Goal: Task Accomplishment & Management: Complete application form

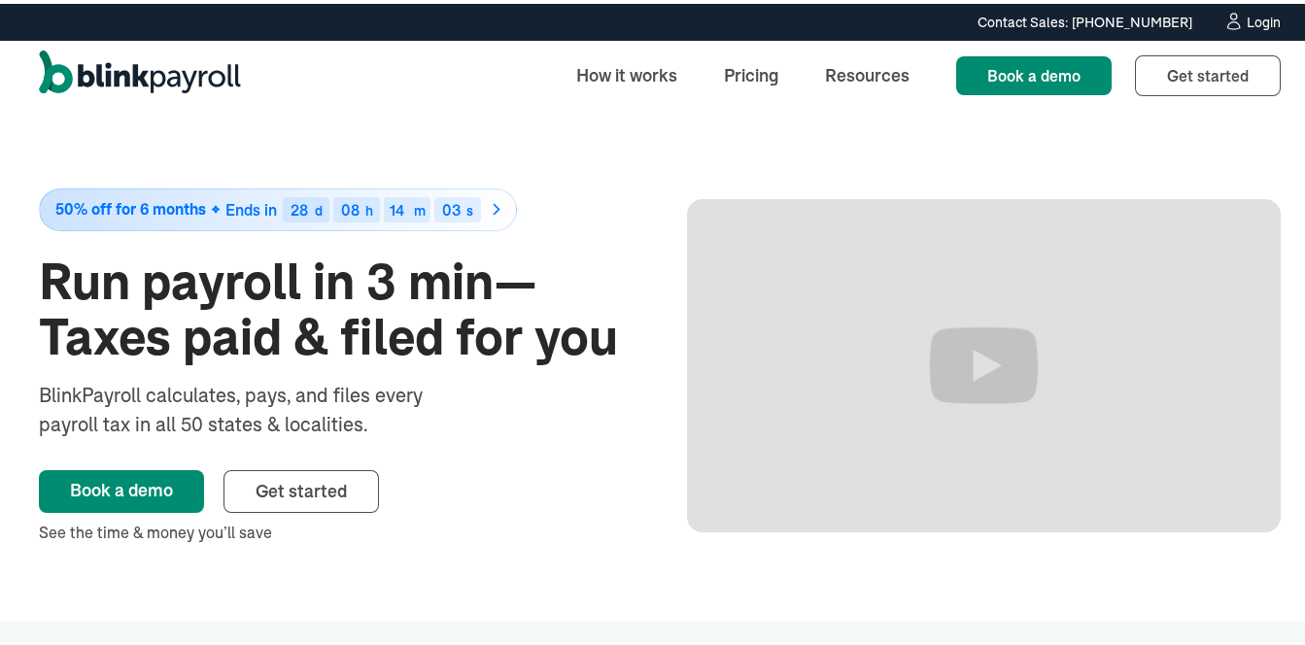
click at [1247, 14] on div "Login" at bounding box center [1264, 19] width 34 height 14
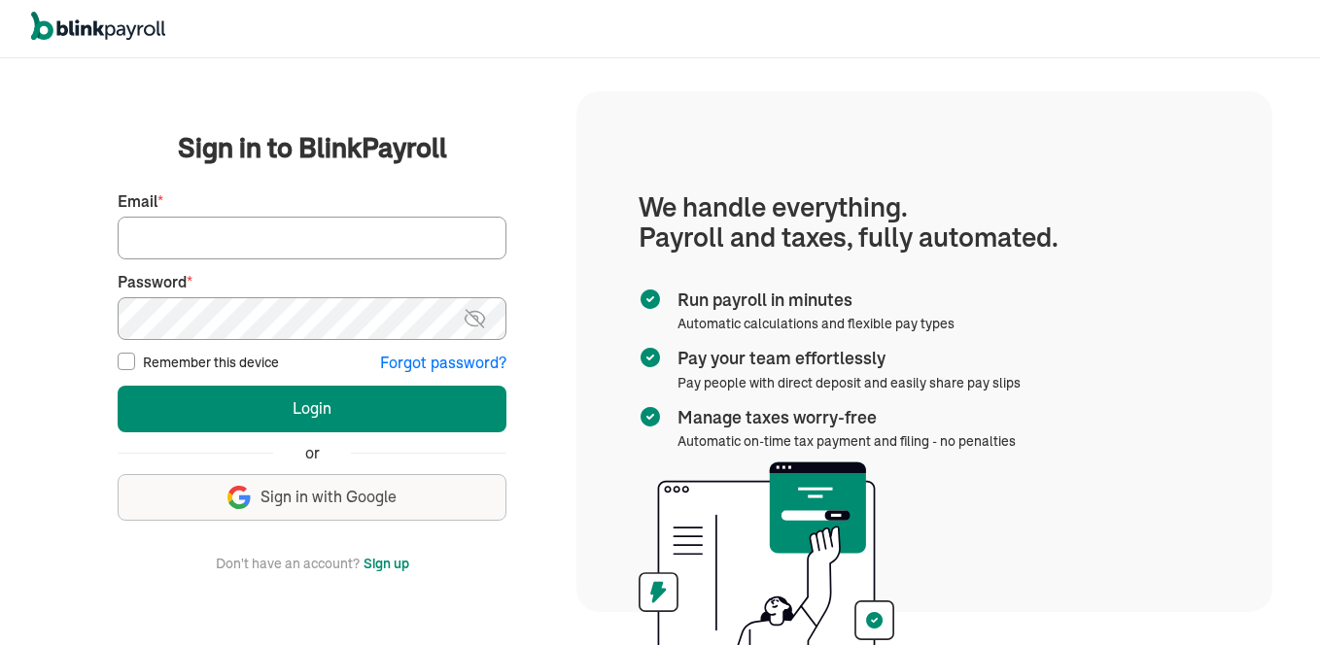
click at [403, 249] on input "Email *" at bounding box center [312, 238] width 389 height 43
type input "[EMAIL_ADDRESS][DOMAIN_NAME]"
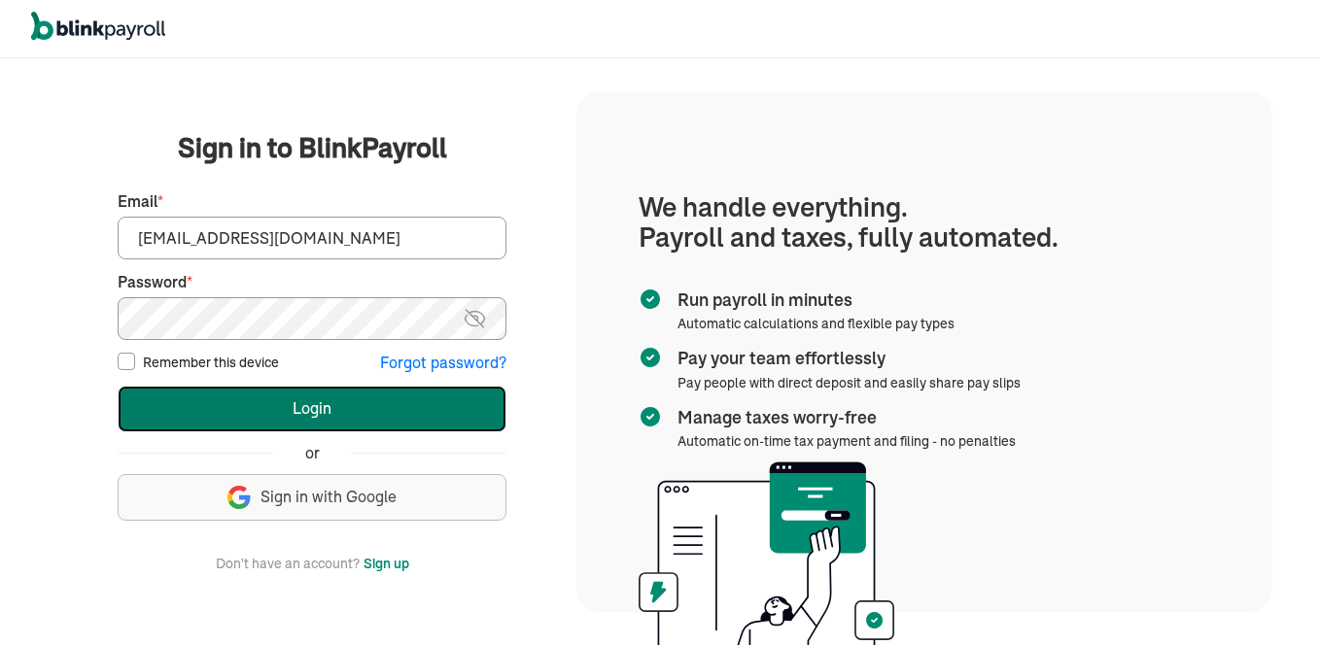
click at [414, 407] on button "Login" at bounding box center [312, 409] width 389 height 47
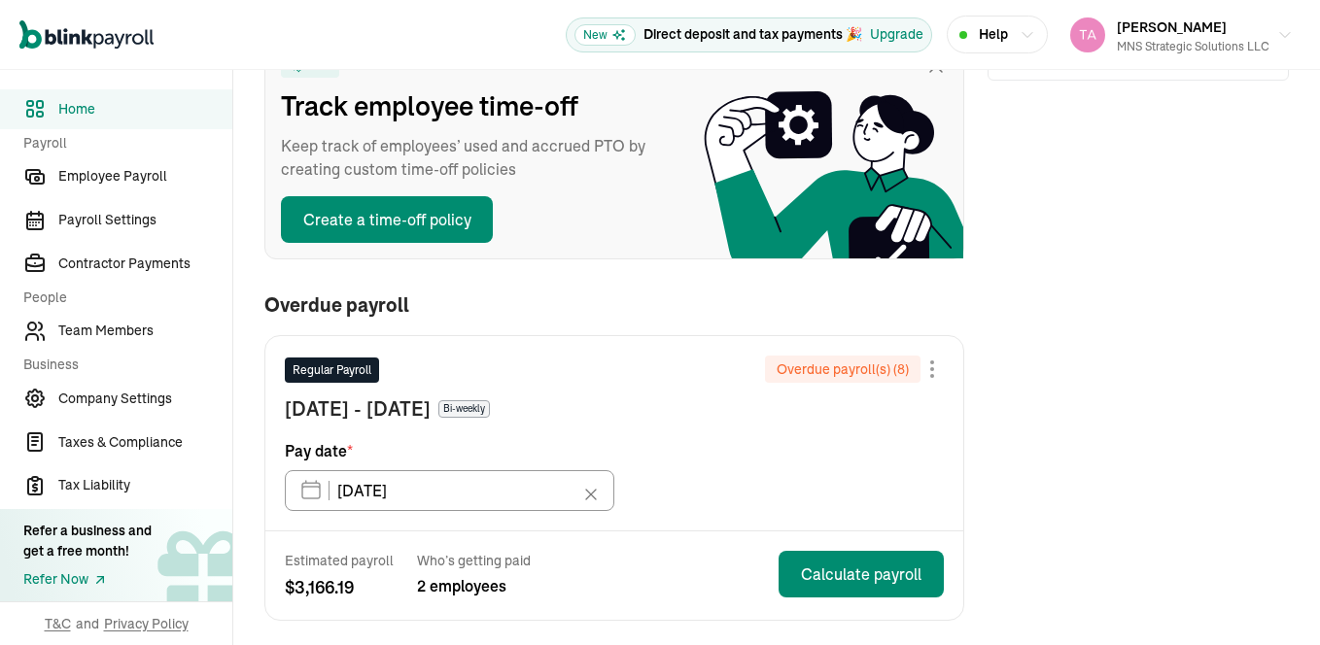
scroll to position [351, 0]
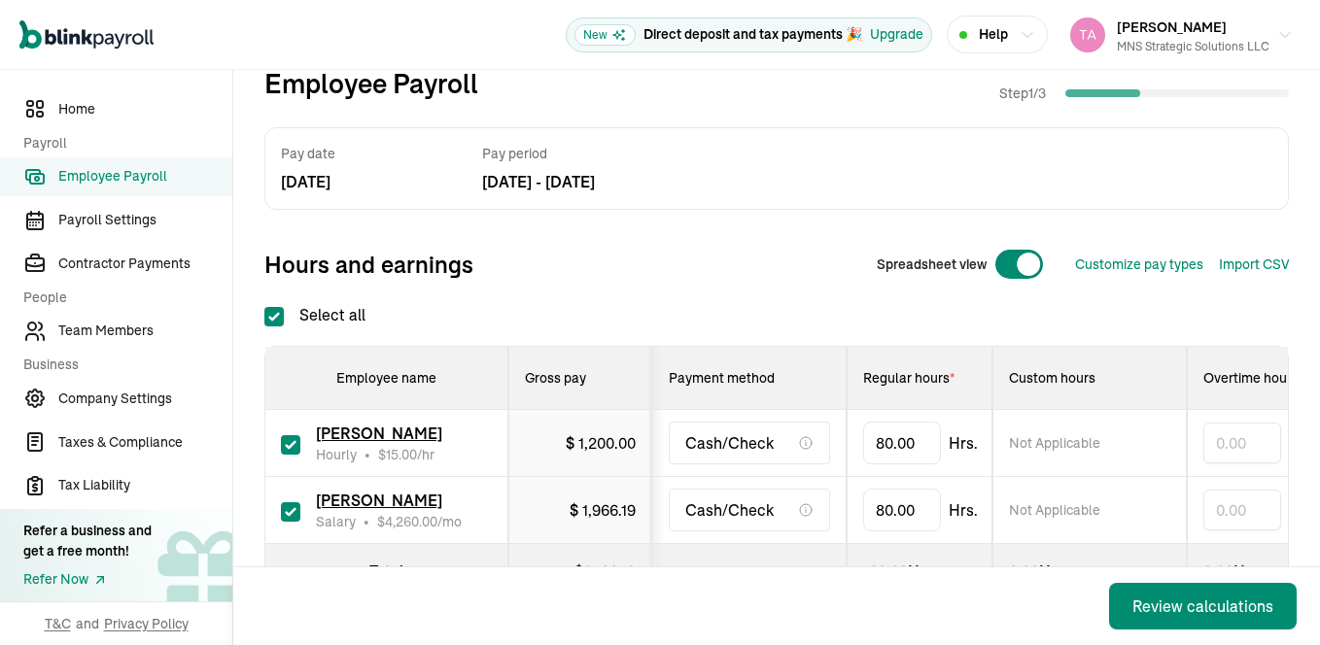
scroll to position [155, 0]
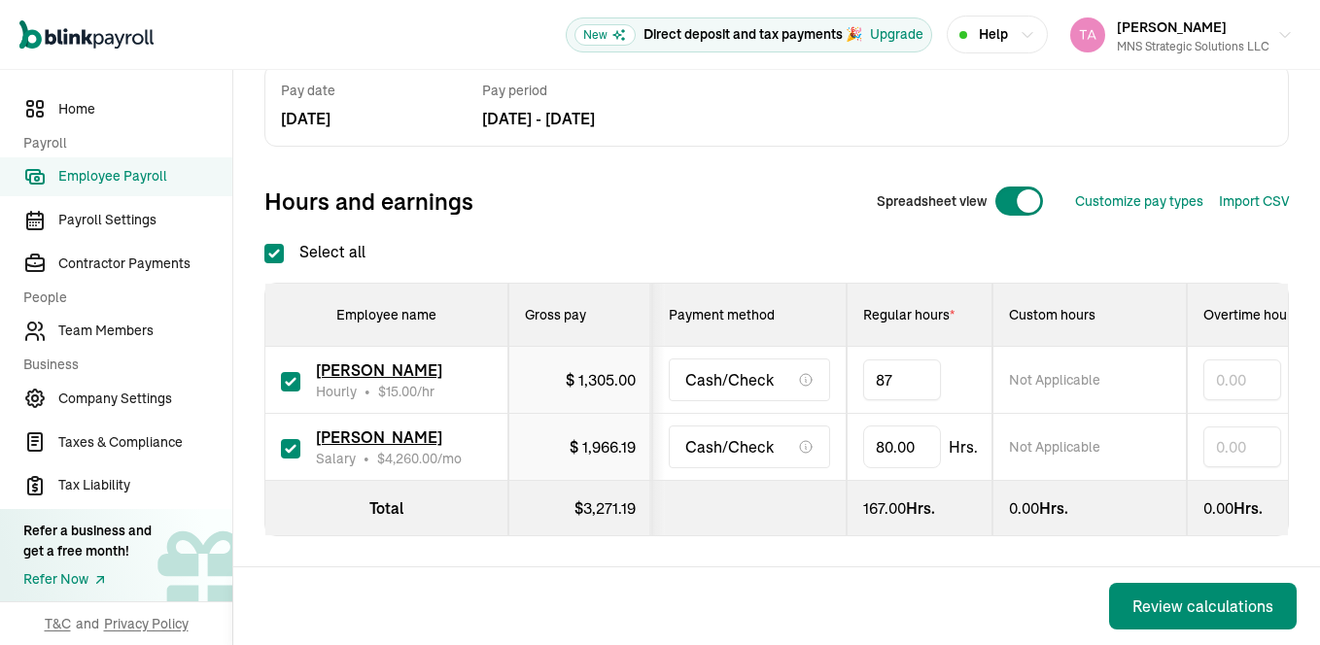
type input "8"
type input "76"
drag, startPoint x: 888, startPoint y: 568, endPoint x: 825, endPoint y: 601, distance: 70.8
click at [825, 601] on div "Back Review calculations" at bounding box center [776, 607] width 1086 height 78
click at [1200, 223] on div "Pay date May 13, 25 Pay period Apr 23, 25 - May 06, 25 Hours and earnings Sprea…" at bounding box center [776, 300] width 1024 height 472
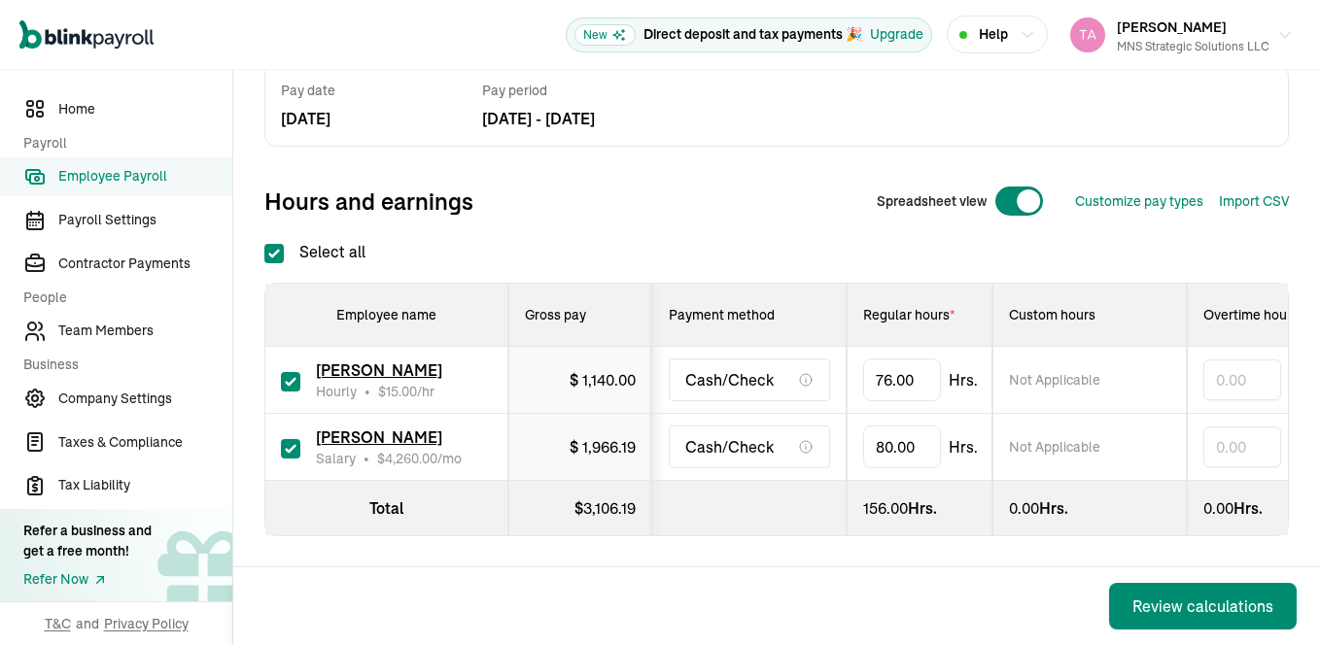
click at [1200, 223] on div "Pay date May 13, 25 Pay period Apr 23, 25 - May 06, 25 Hours and earnings Sprea…" at bounding box center [776, 300] width 1024 height 472
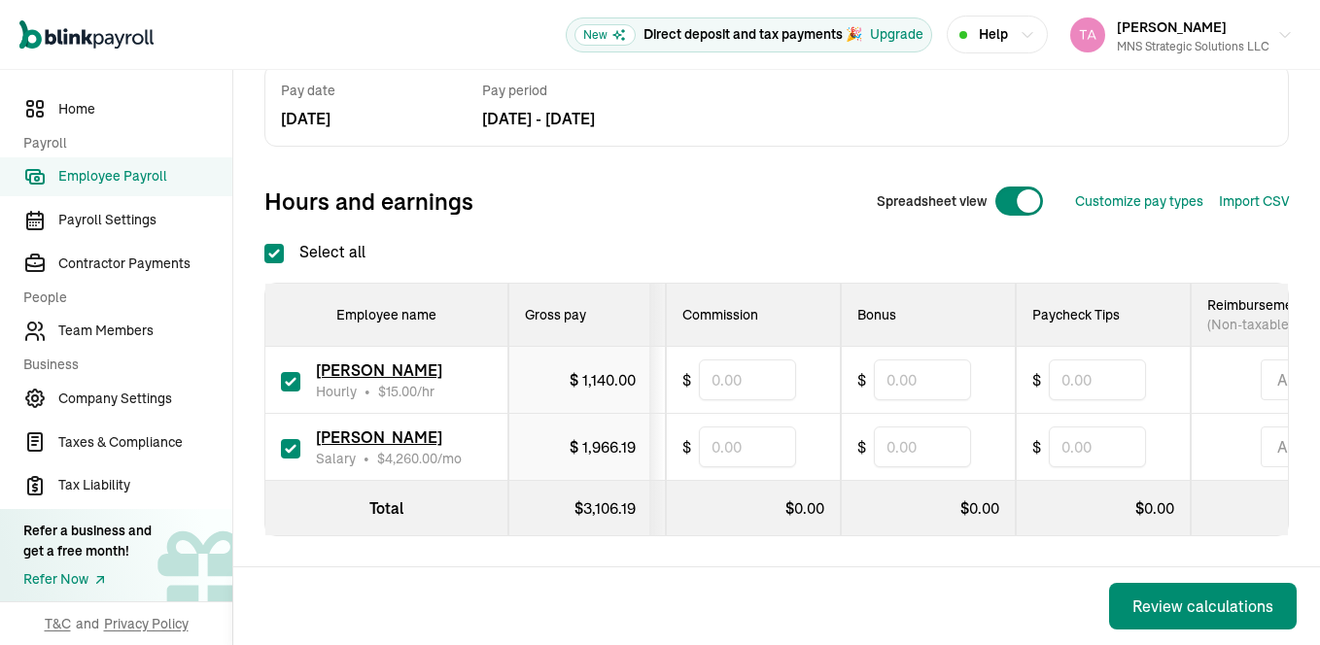
scroll to position [0, 0]
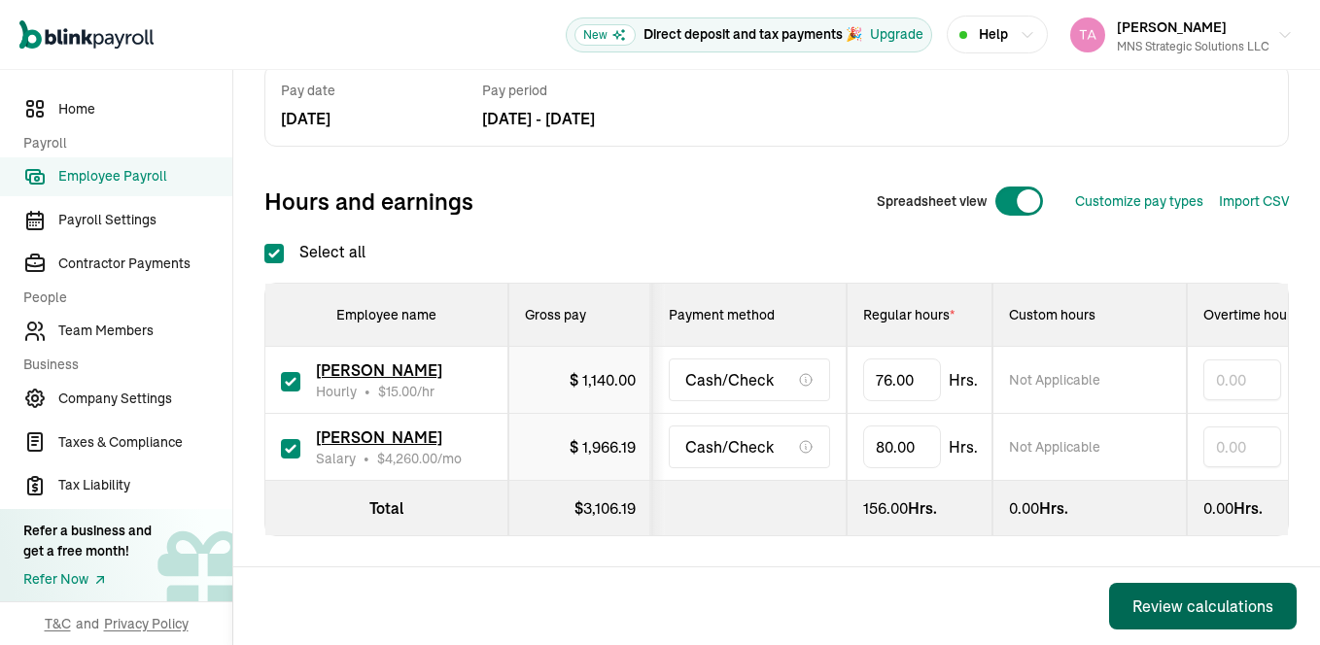
click at [1155, 603] on div "Review calculations" at bounding box center [1202, 606] width 141 height 23
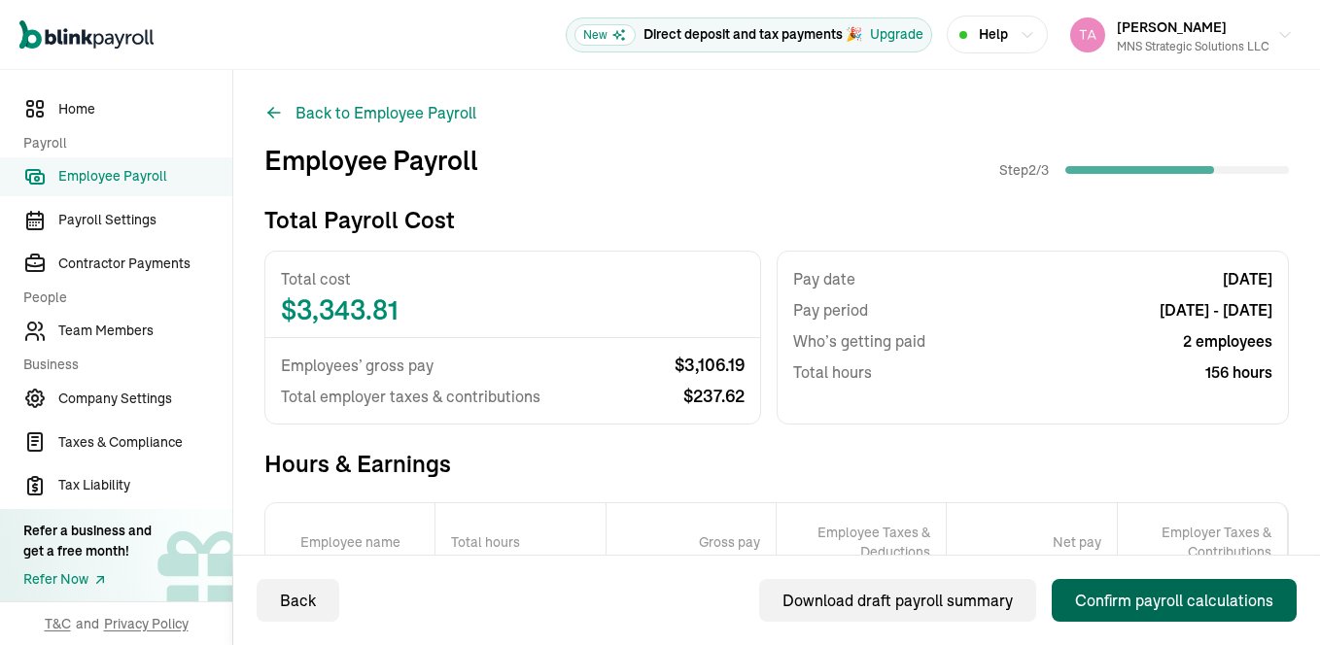
click at [1109, 613] on button "Confirm payroll calculations" at bounding box center [1173, 600] width 245 height 43
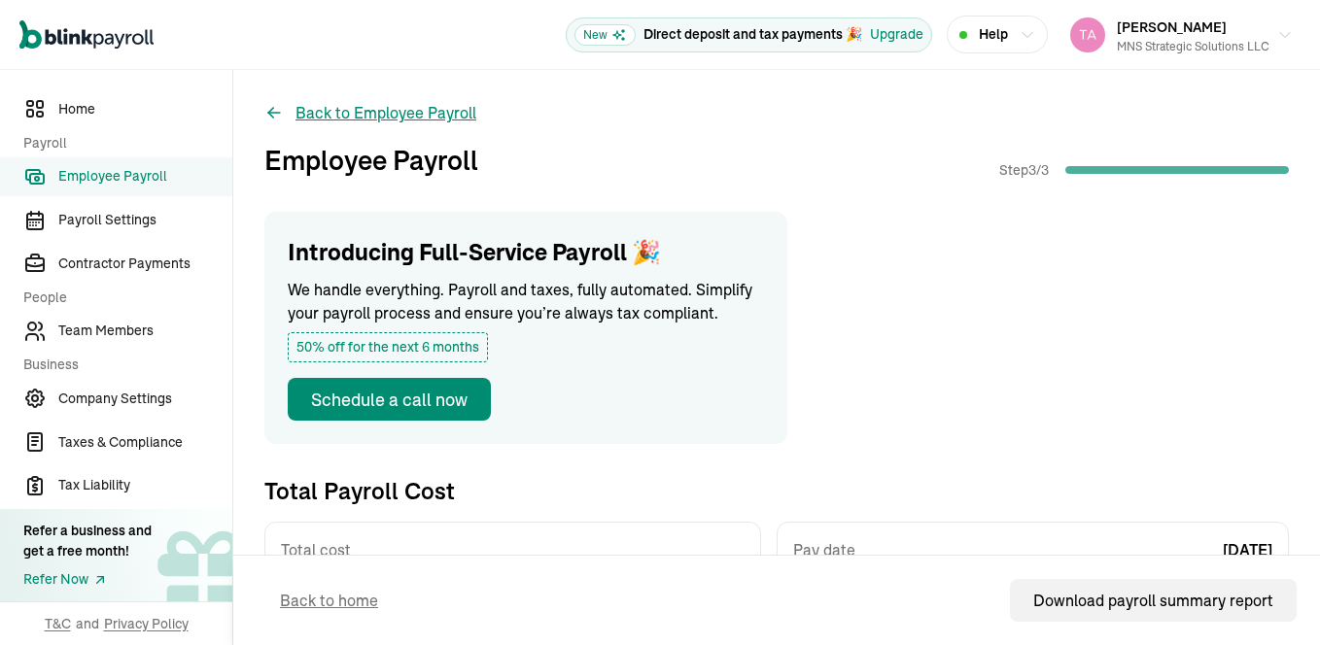
click at [320, 117] on button "Back to Employee Payroll" at bounding box center [370, 112] width 212 height 23
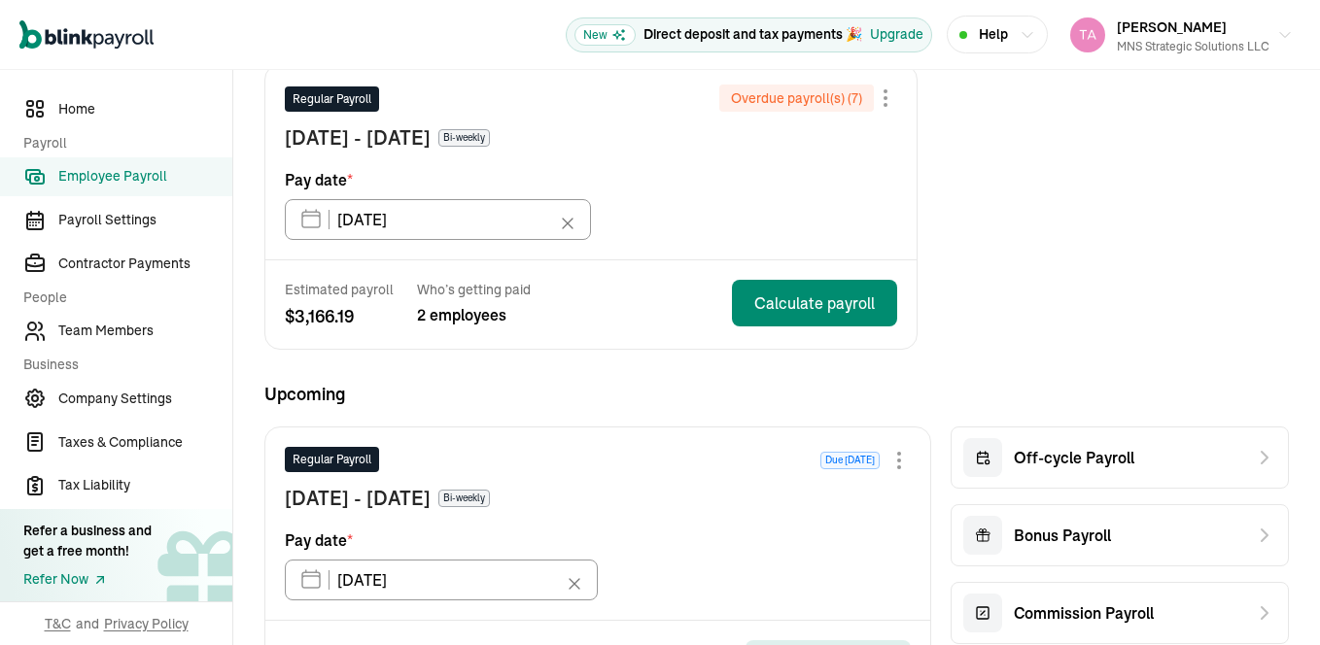
scroll to position [538, 0]
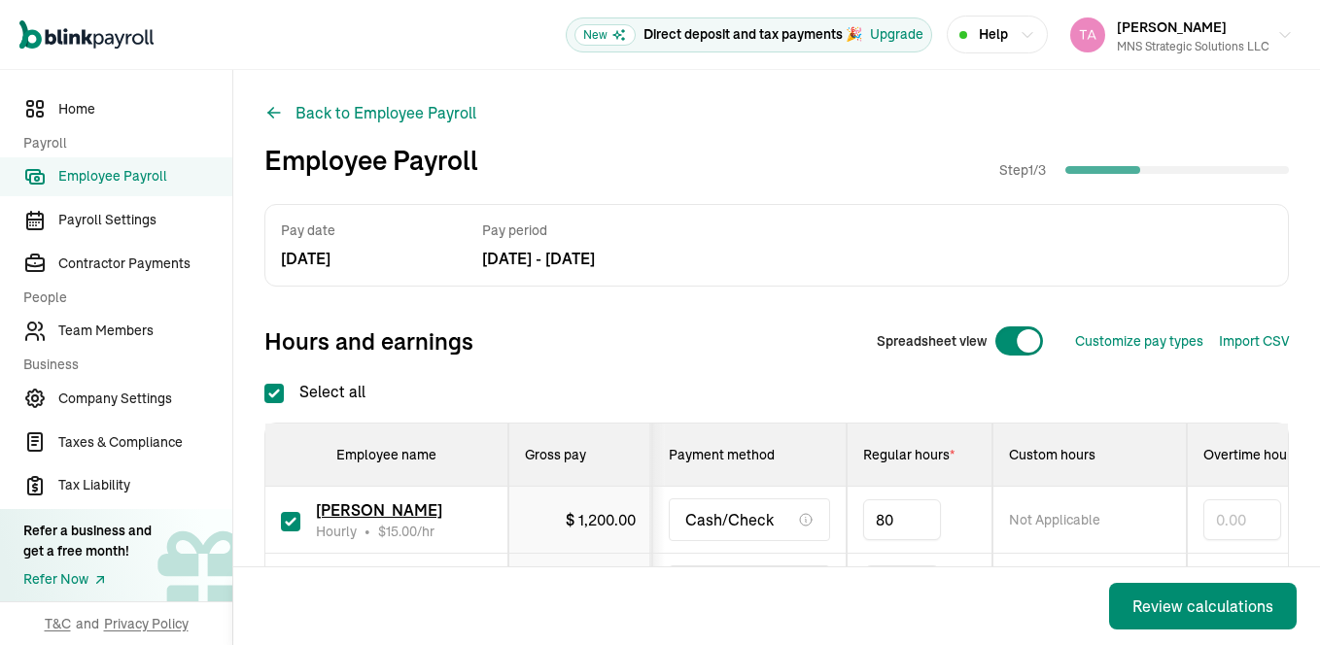
type input "8"
type input "68"
click at [1115, 399] on div "Select all Employee name Gross pay Payment method Regular hours * Custom hours …" at bounding box center [776, 528] width 1024 height 296
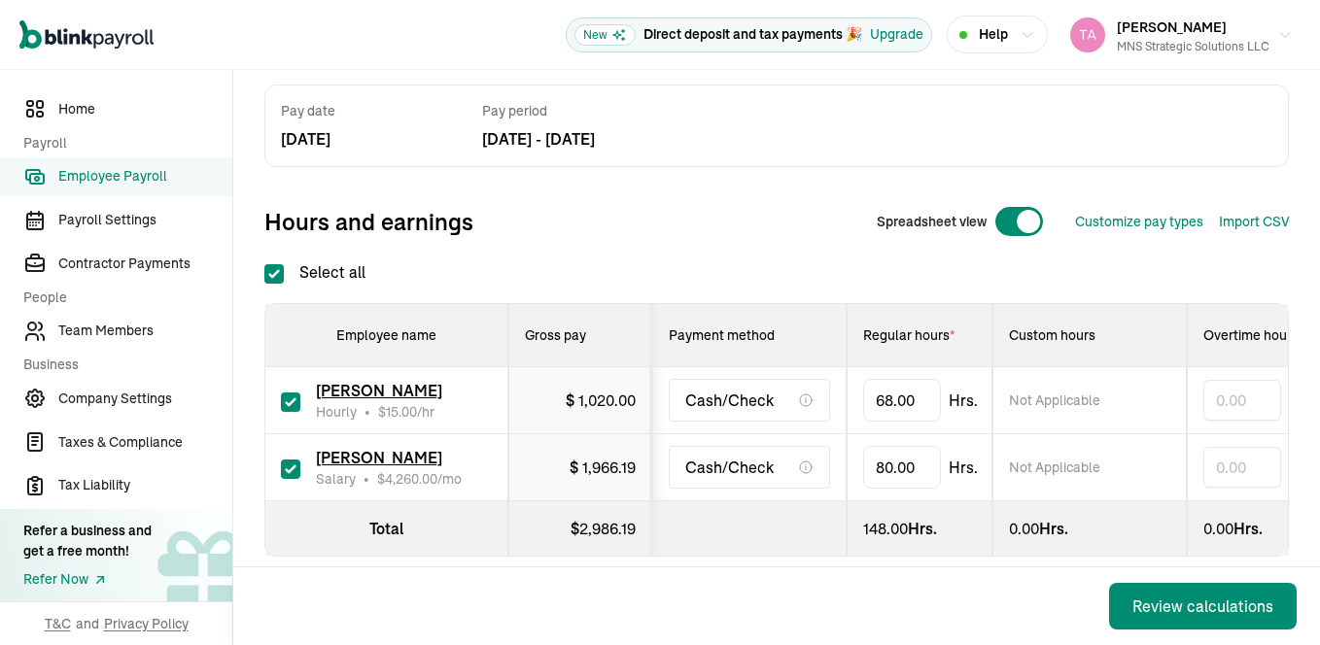
scroll to position [155, 0]
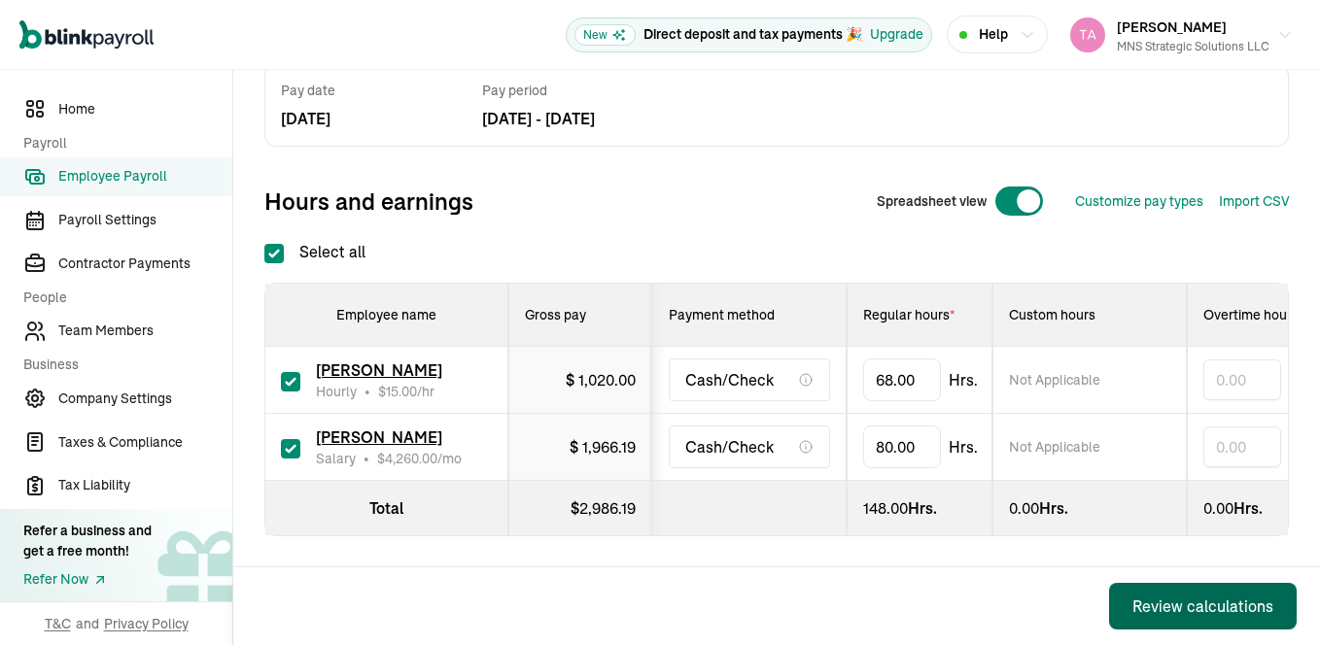
click at [1179, 605] on div "Review calculations" at bounding box center [1202, 606] width 141 height 23
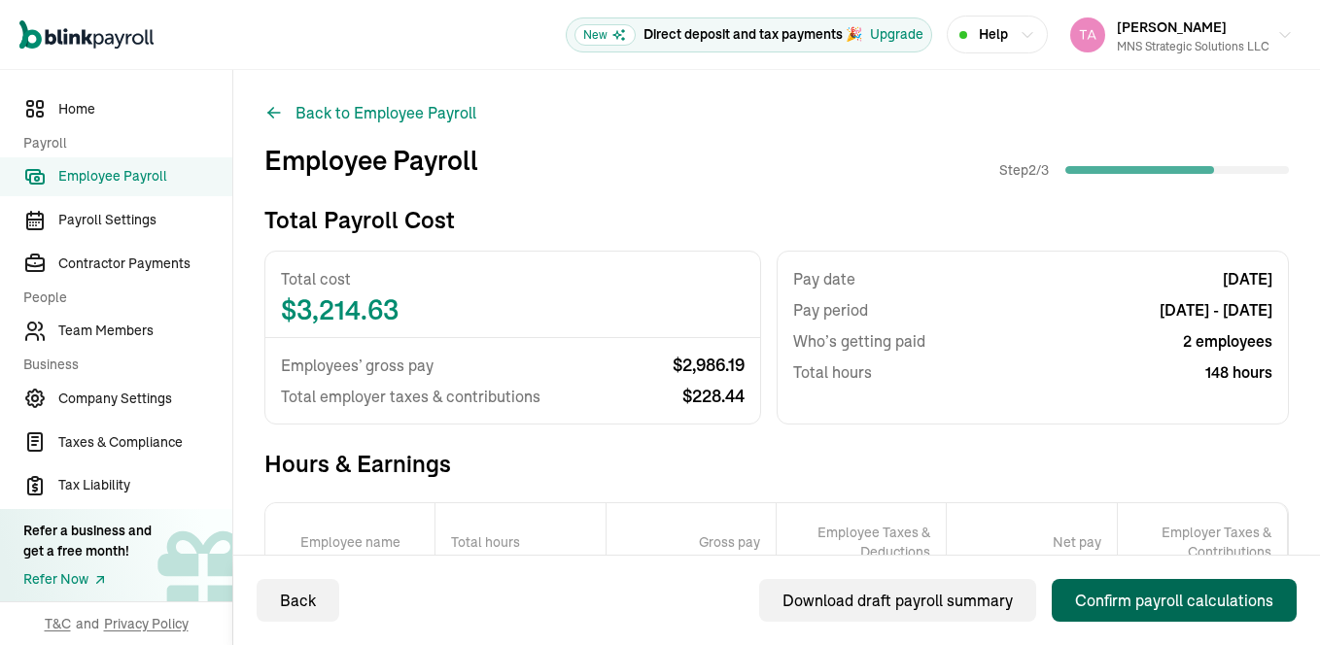
click at [1131, 609] on div "Confirm payroll calculations" at bounding box center [1174, 600] width 198 height 23
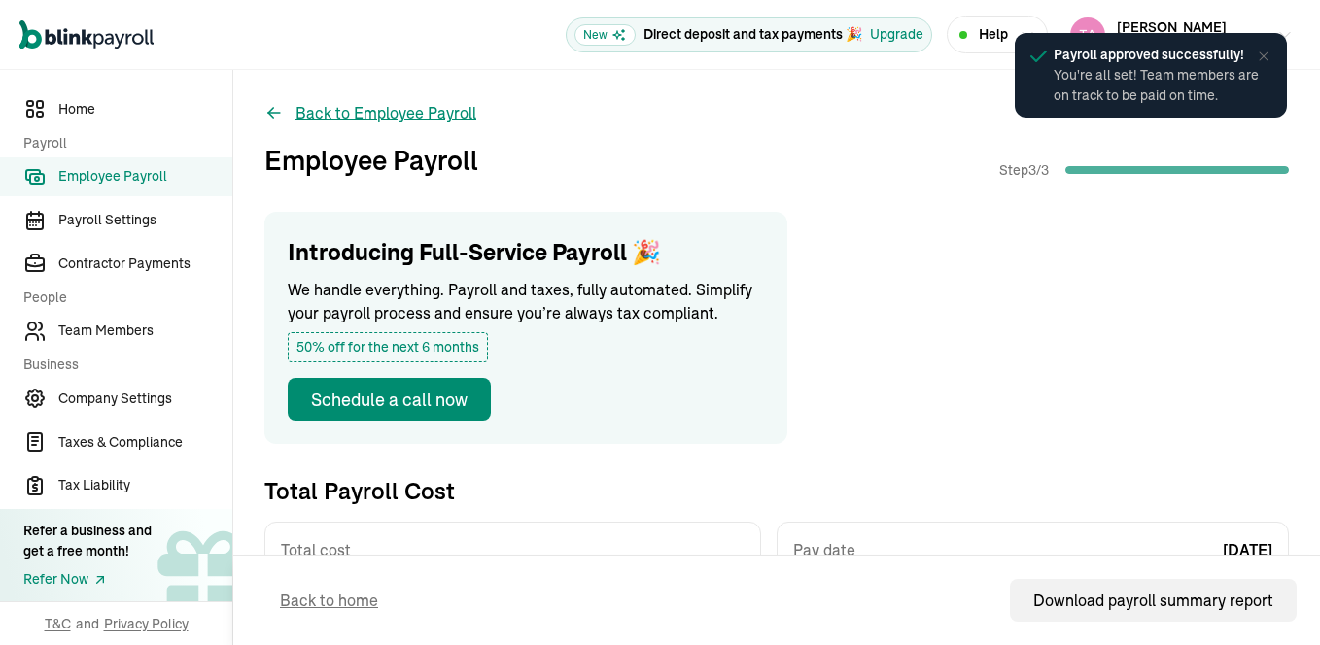
click at [403, 113] on button "Back to Employee Payroll" at bounding box center [370, 112] width 212 height 23
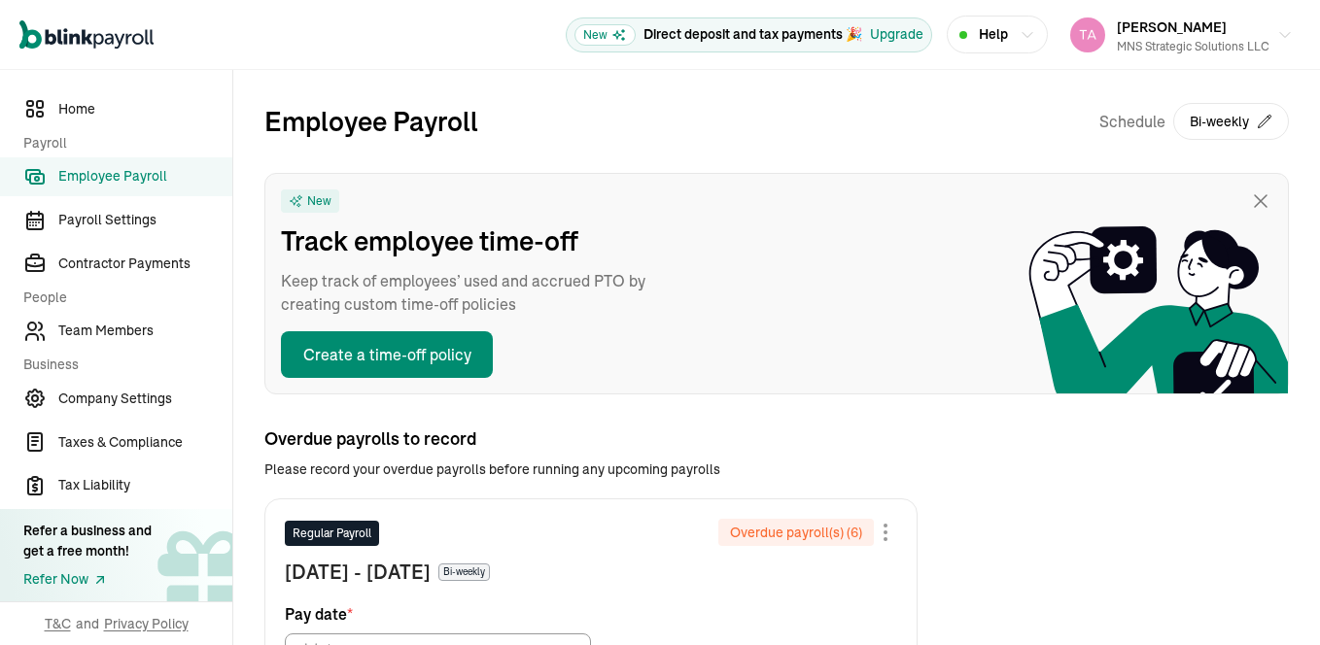
scroll to position [565, 0]
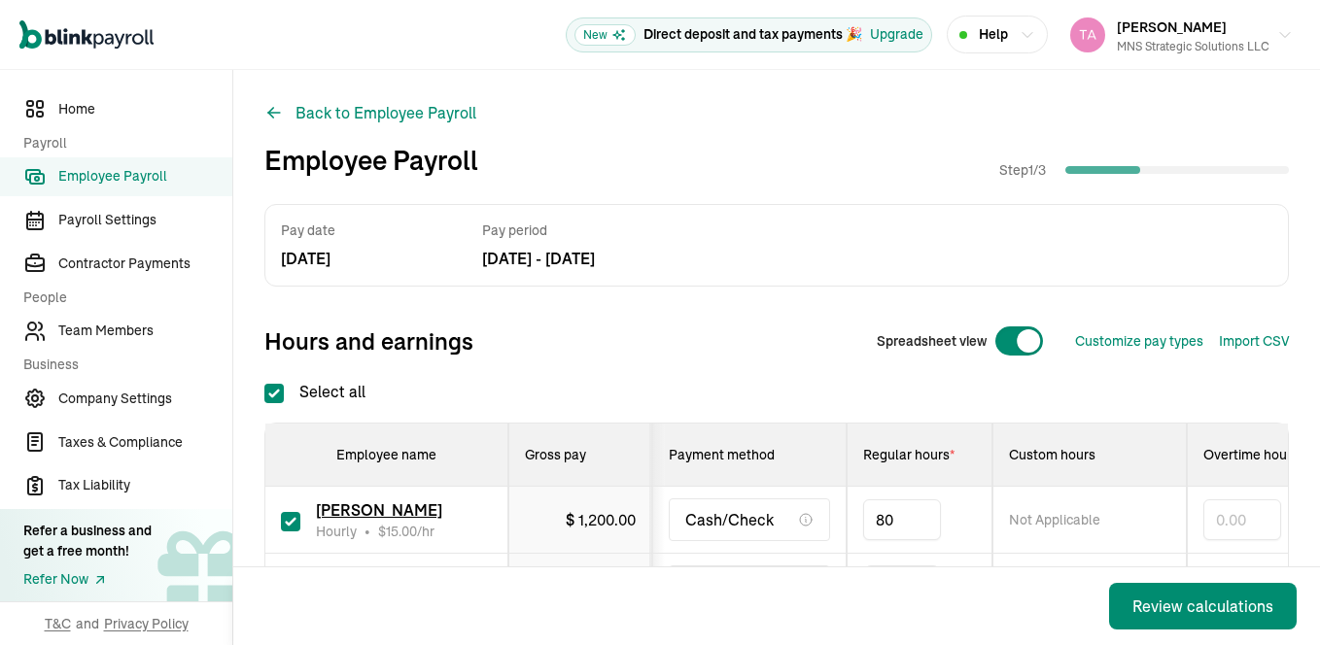
type input "8"
type input "72"
click at [795, 395] on div "Select all Employee name Gross pay Payment method Regular hours * Custom hours …" at bounding box center [776, 528] width 1024 height 296
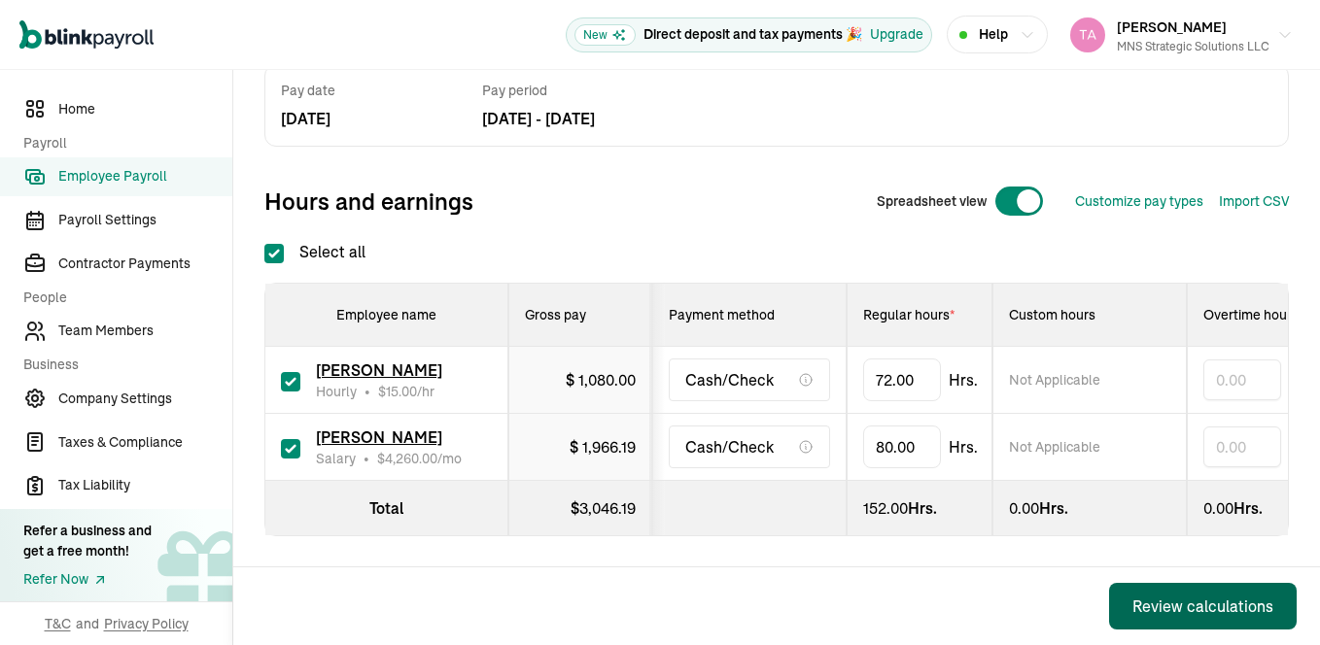
click at [1191, 605] on div "Review calculations" at bounding box center [1202, 606] width 141 height 23
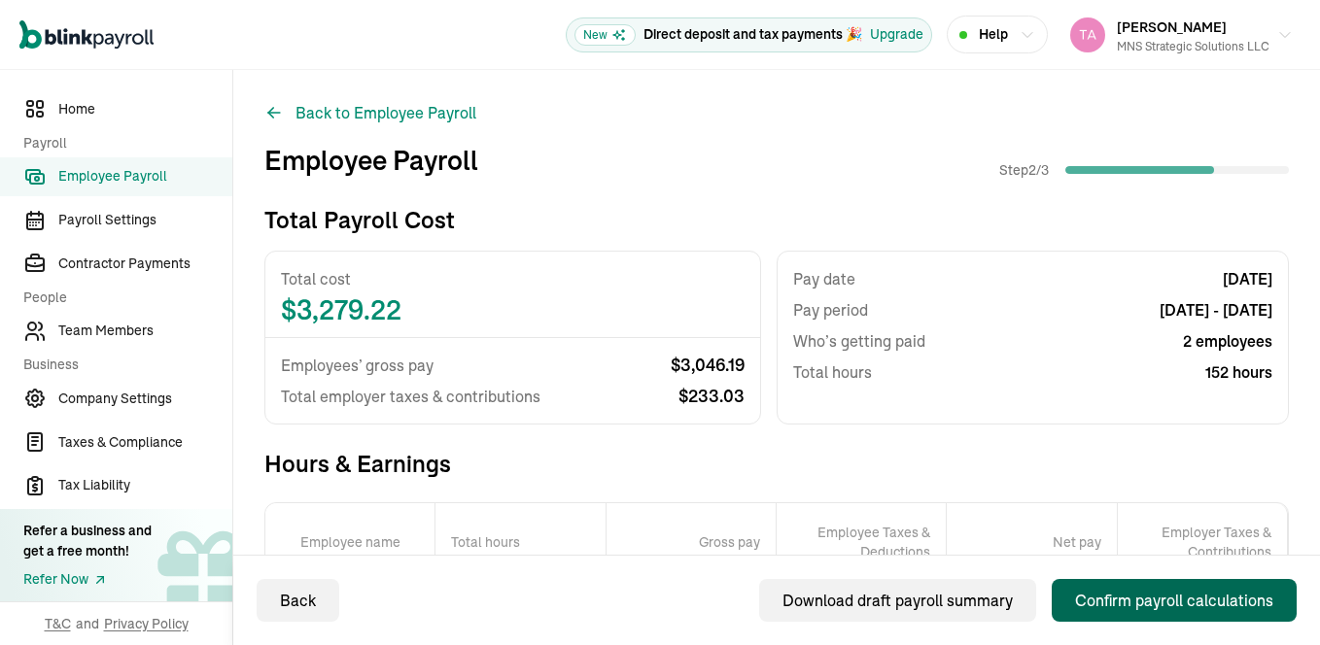
click at [1191, 605] on div "Confirm payroll calculations" at bounding box center [1174, 600] width 198 height 23
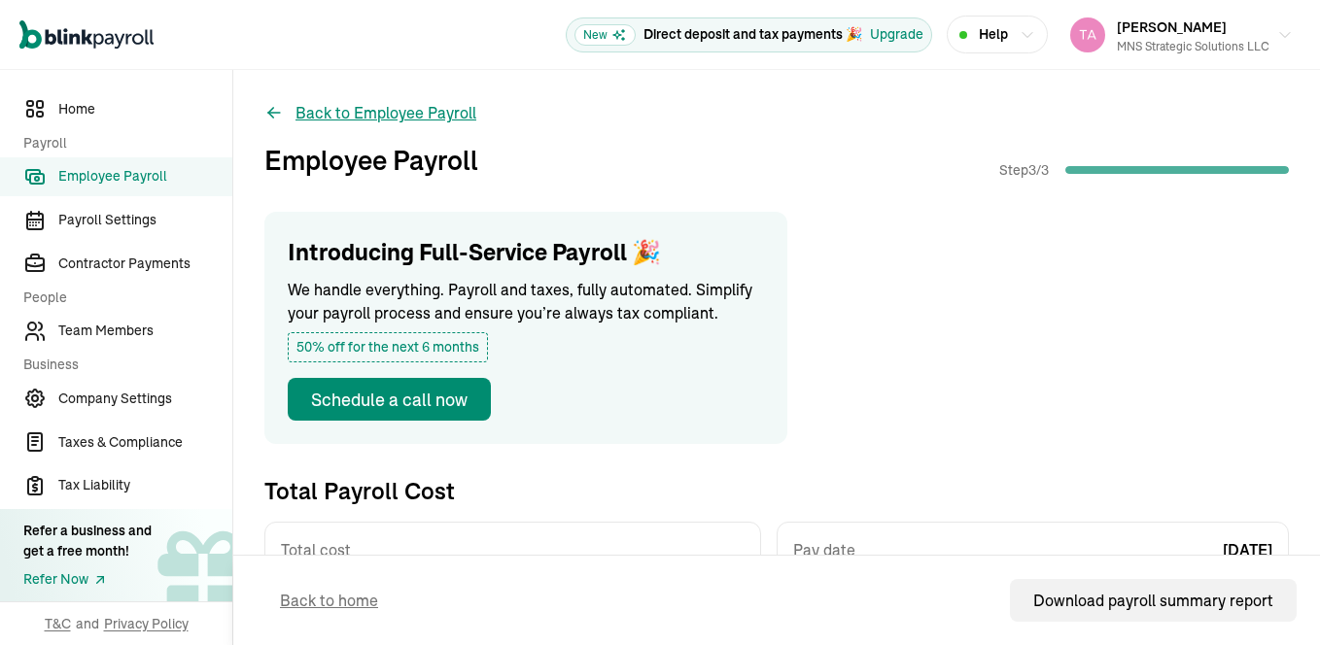
click at [399, 118] on button "Back to Employee Payroll" at bounding box center [370, 112] width 212 height 23
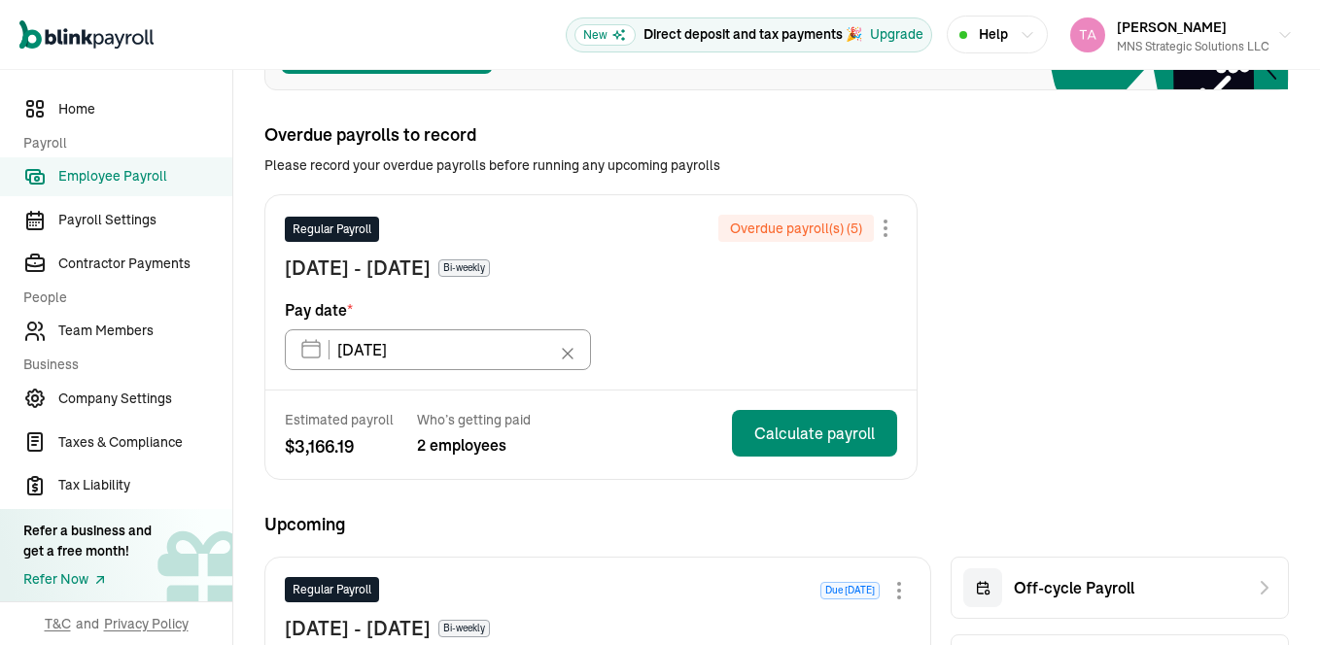
scroll to position [437, 0]
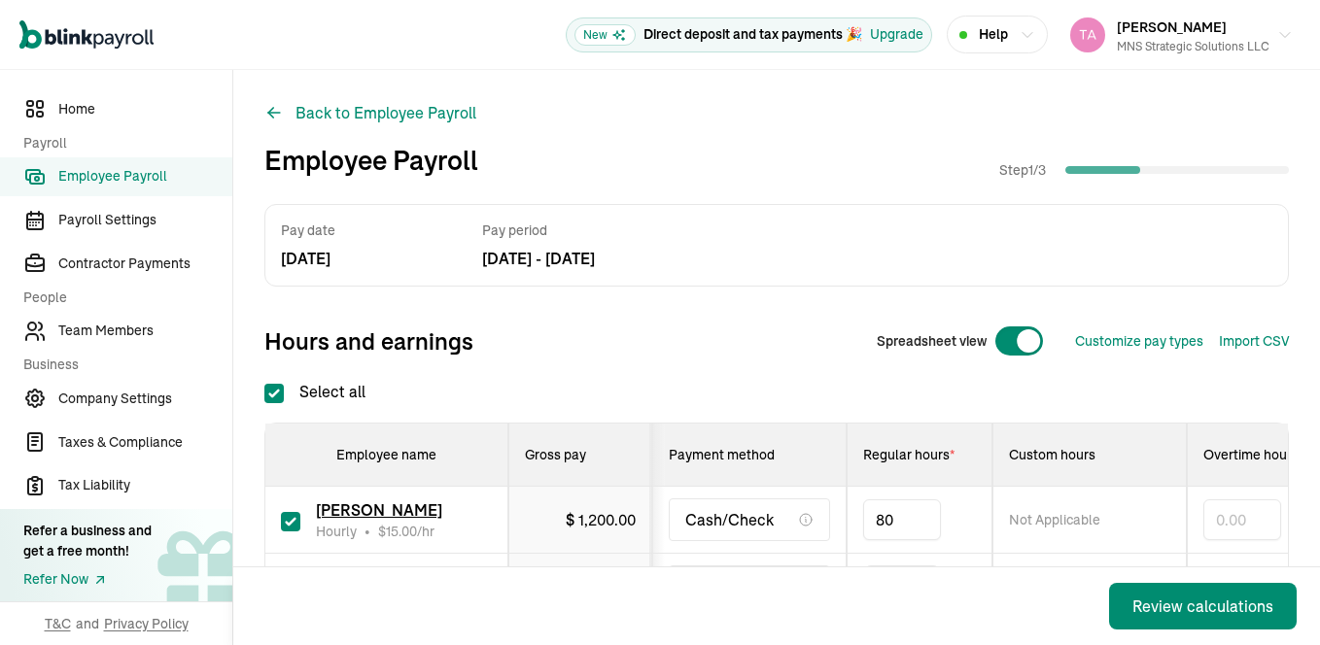
type input "8"
type input "72"
click at [1162, 592] on button "Review calculations" at bounding box center [1203, 606] width 188 height 47
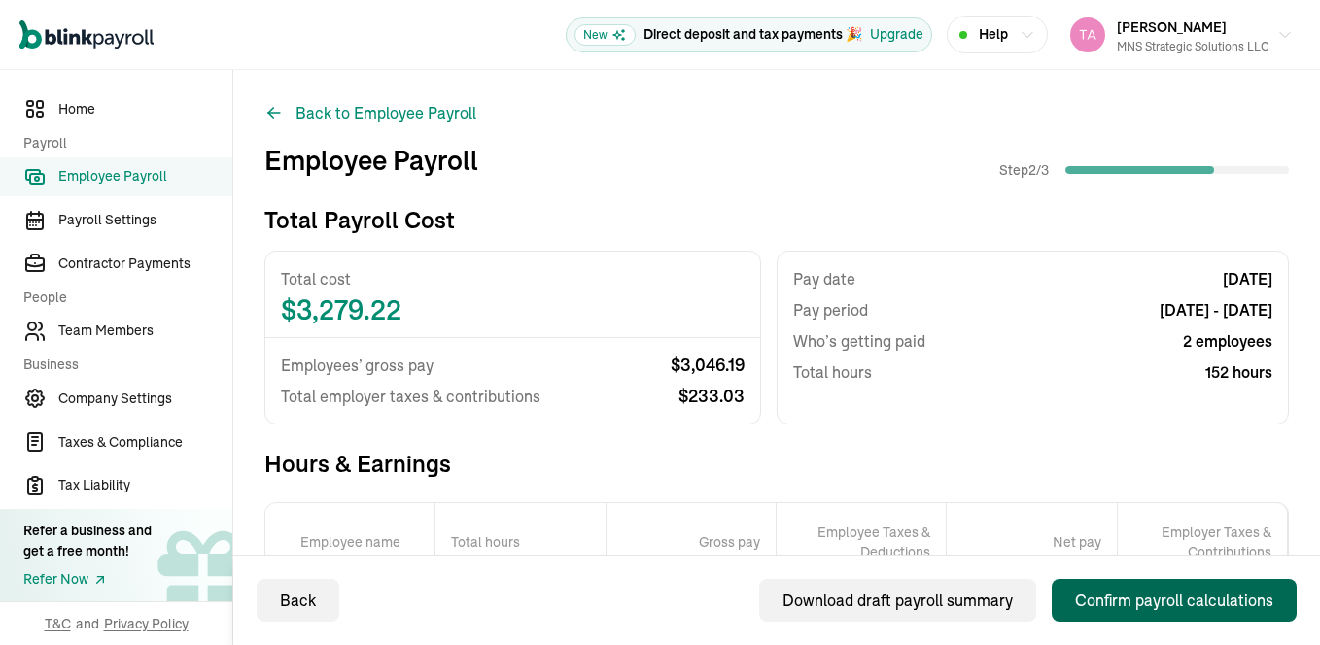
click at [1198, 600] on div "Confirm payroll calculations" at bounding box center [1174, 600] width 198 height 23
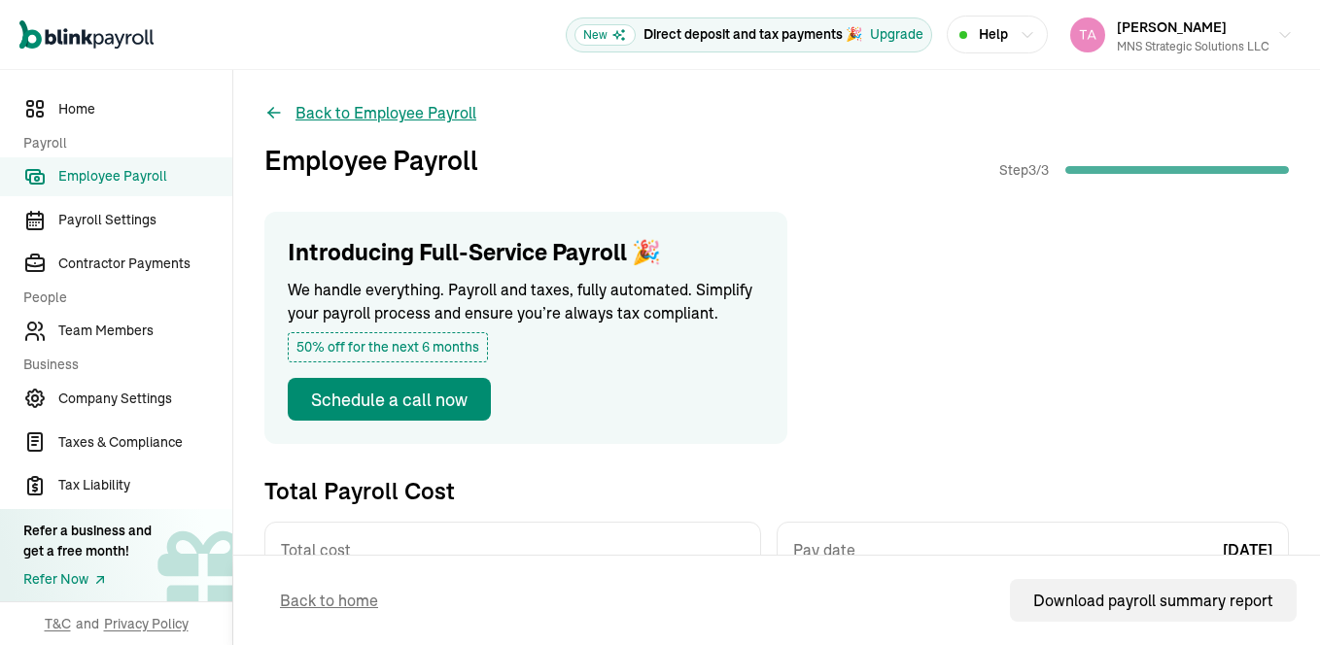
click at [435, 112] on button "Back to Employee Payroll" at bounding box center [370, 112] width 212 height 23
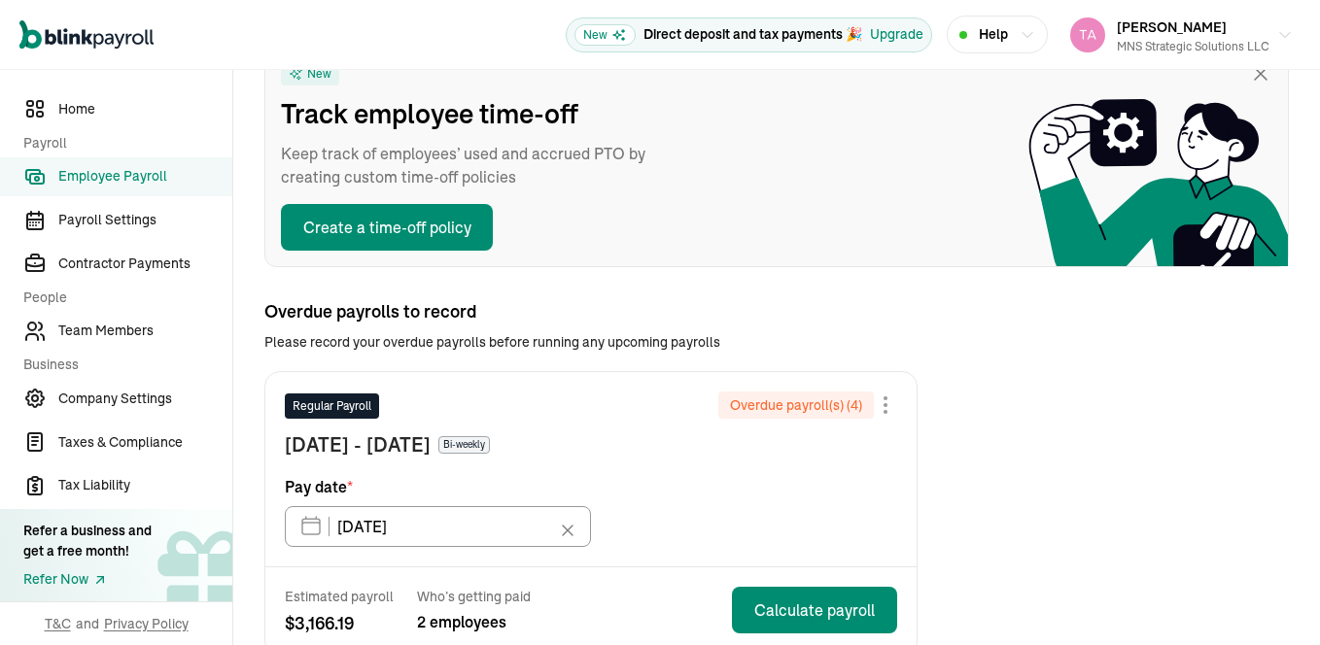
scroll to position [260, 0]
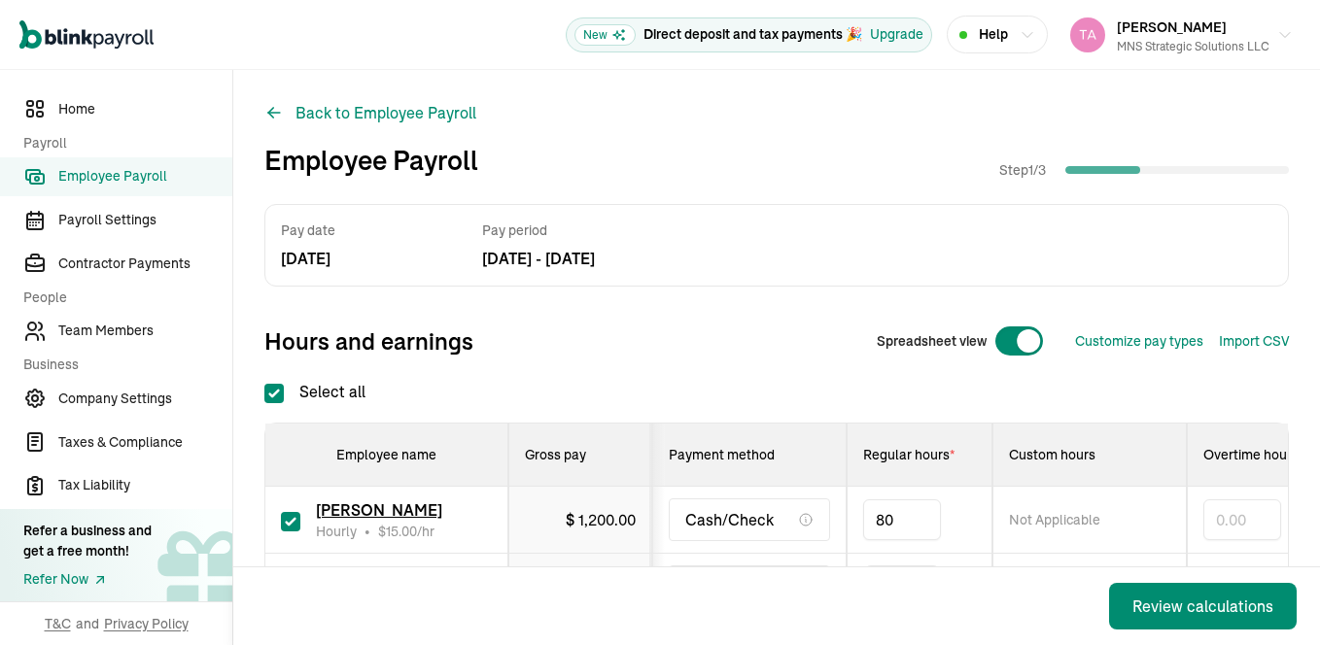
type input "8"
type input "69"
click at [783, 376] on div "Pay date Jul 08, 25 Pay period Jun 18, 25 - Jul 01, 25 Hours and earnings Sprea…" at bounding box center [776, 440] width 1024 height 472
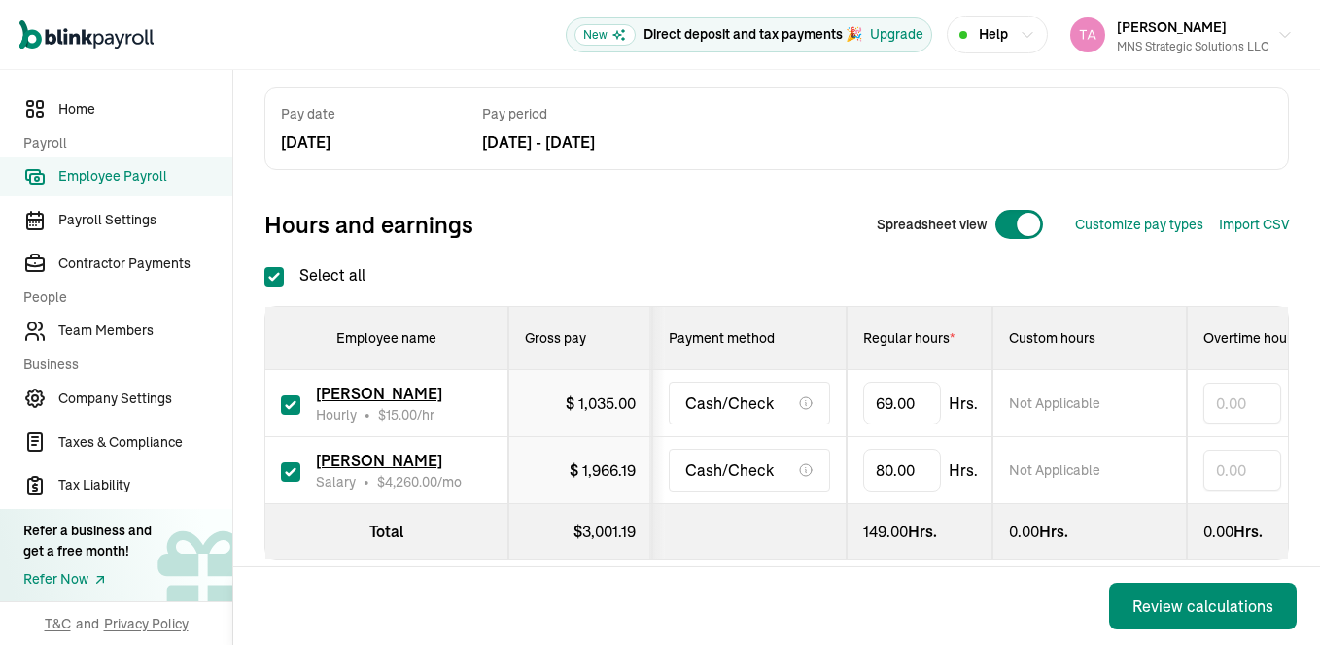
scroll to position [155, 0]
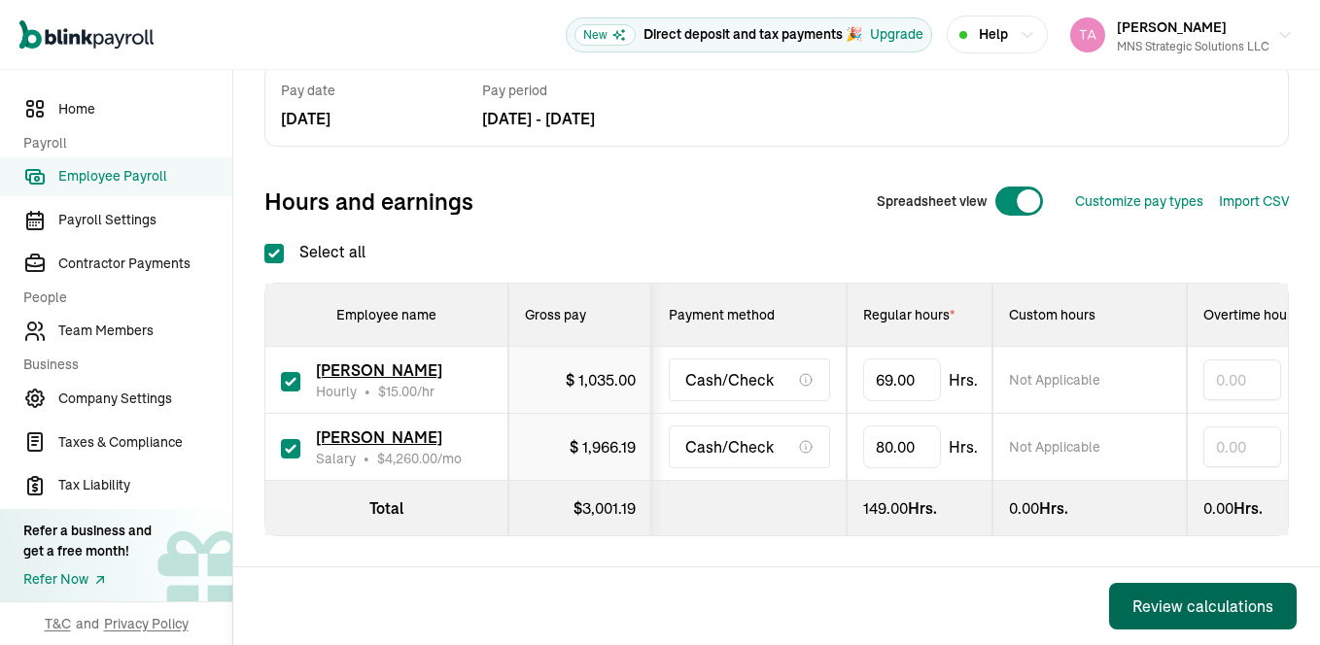
click at [1183, 608] on div "Review calculations" at bounding box center [1202, 606] width 141 height 23
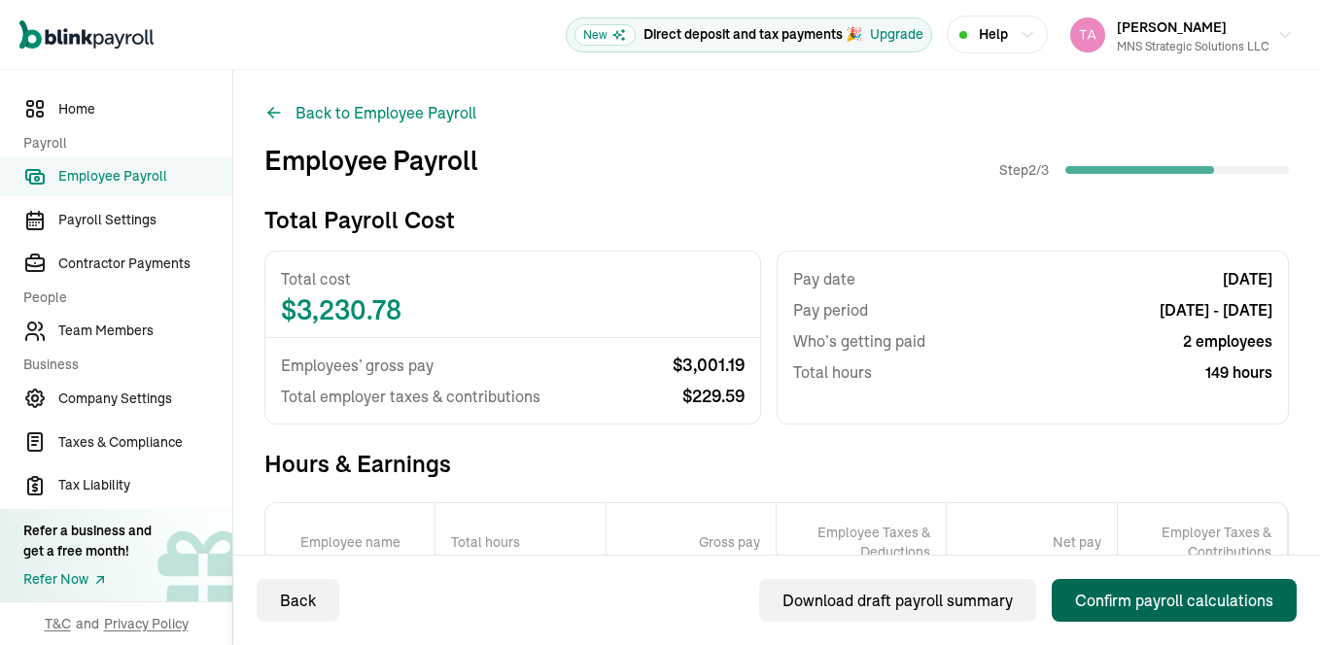
click at [1183, 608] on div "Confirm payroll calculations" at bounding box center [1174, 600] width 198 height 23
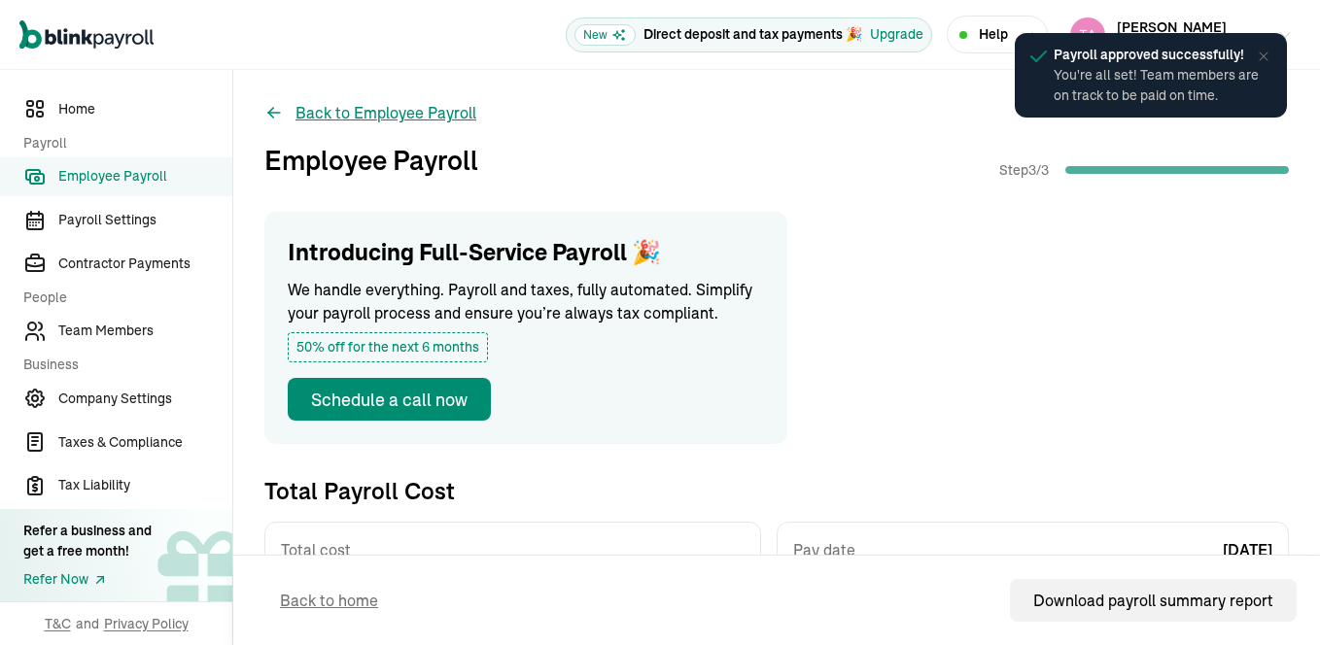
click at [444, 116] on button "Back to Employee Payroll" at bounding box center [370, 112] width 212 height 23
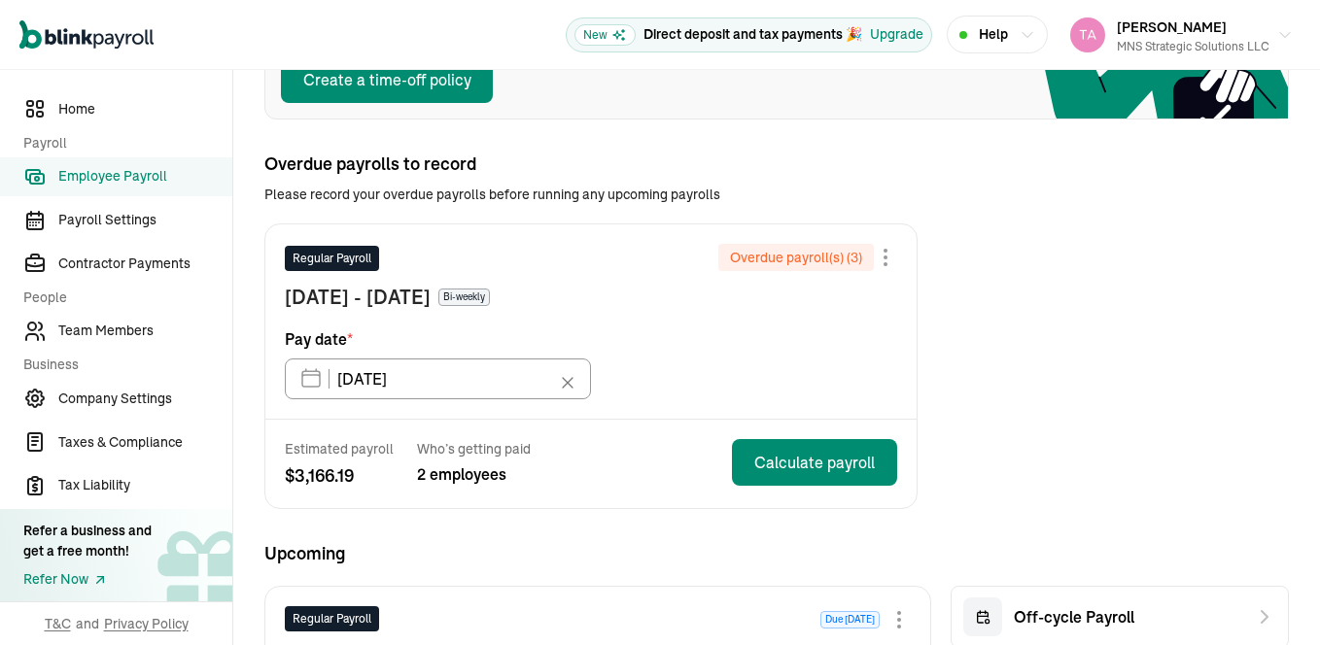
scroll to position [301, 0]
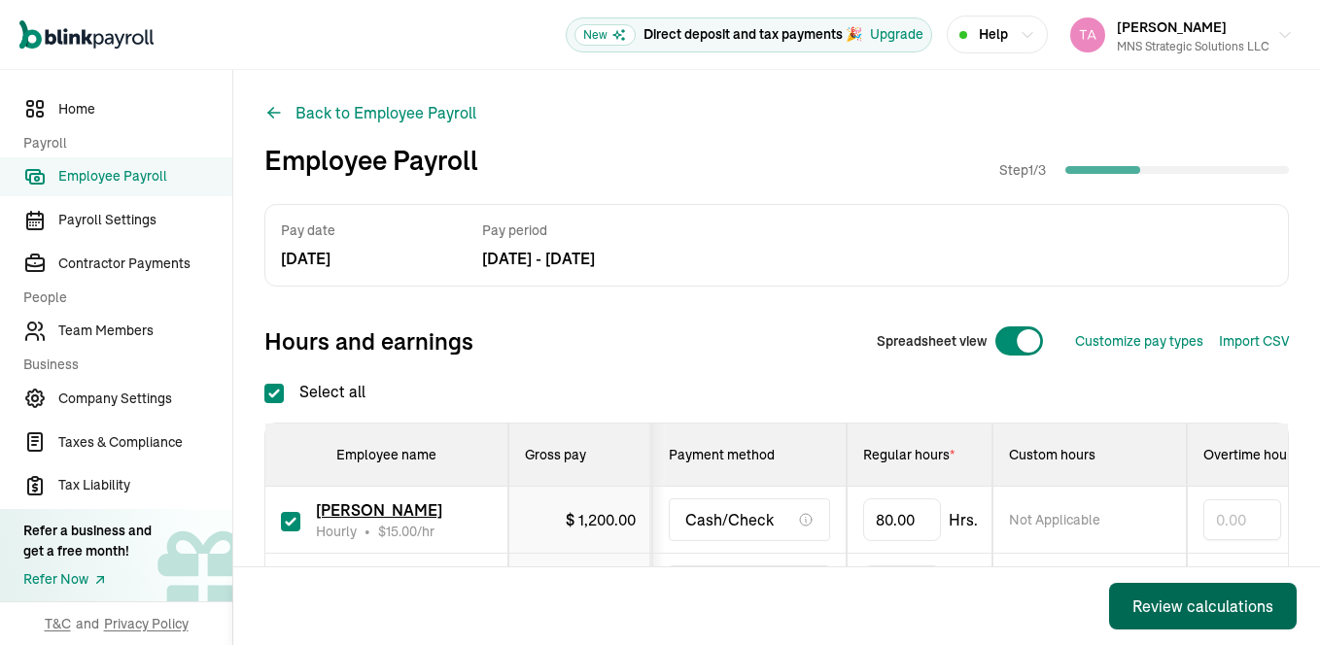
click at [1181, 602] on div "Review calculations" at bounding box center [1202, 606] width 141 height 23
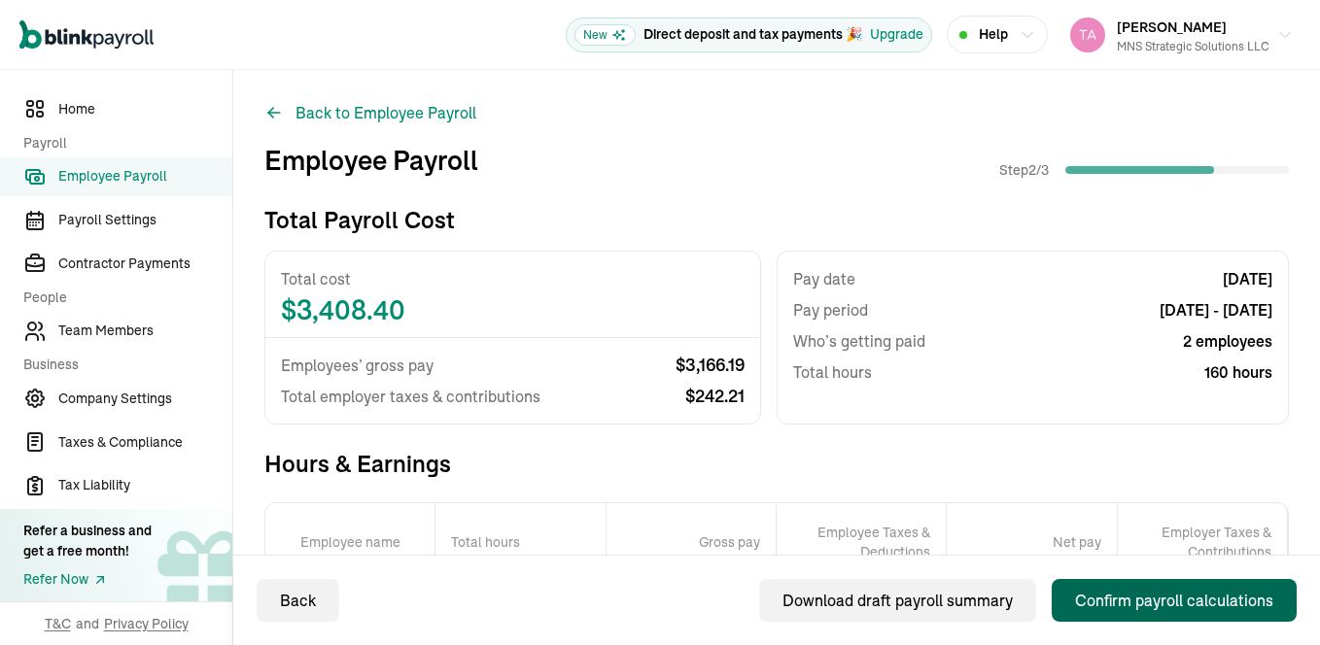
click at [1181, 602] on div "Confirm payroll calculations" at bounding box center [1174, 600] width 198 height 23
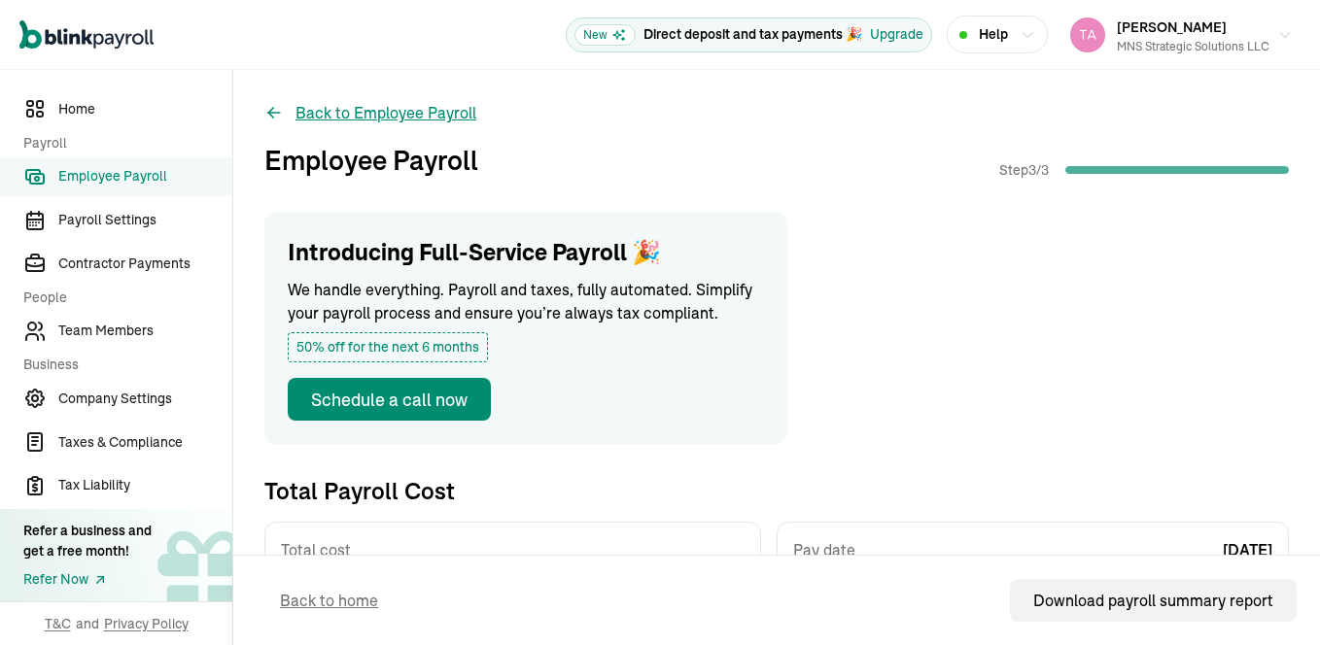
click at [414, 114] on button "Back to Employee Payroll" at bounding box center [370, 112] width 212 height 23
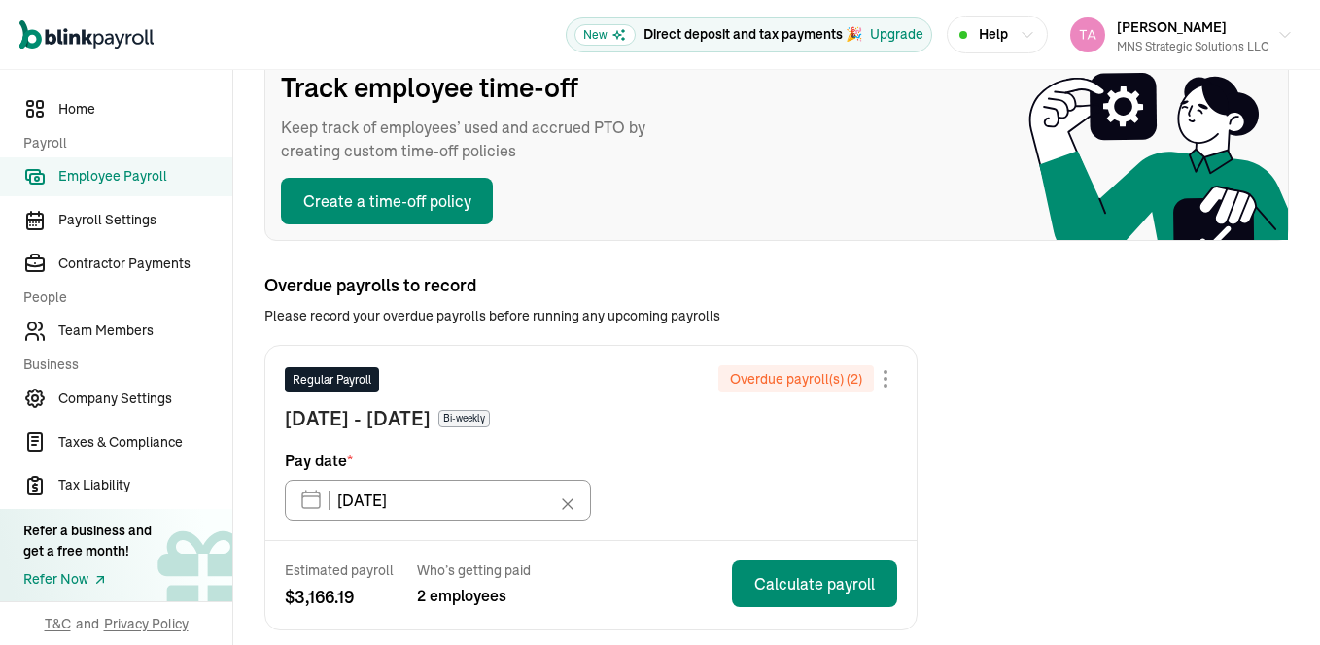
scroll to position [361, 0]
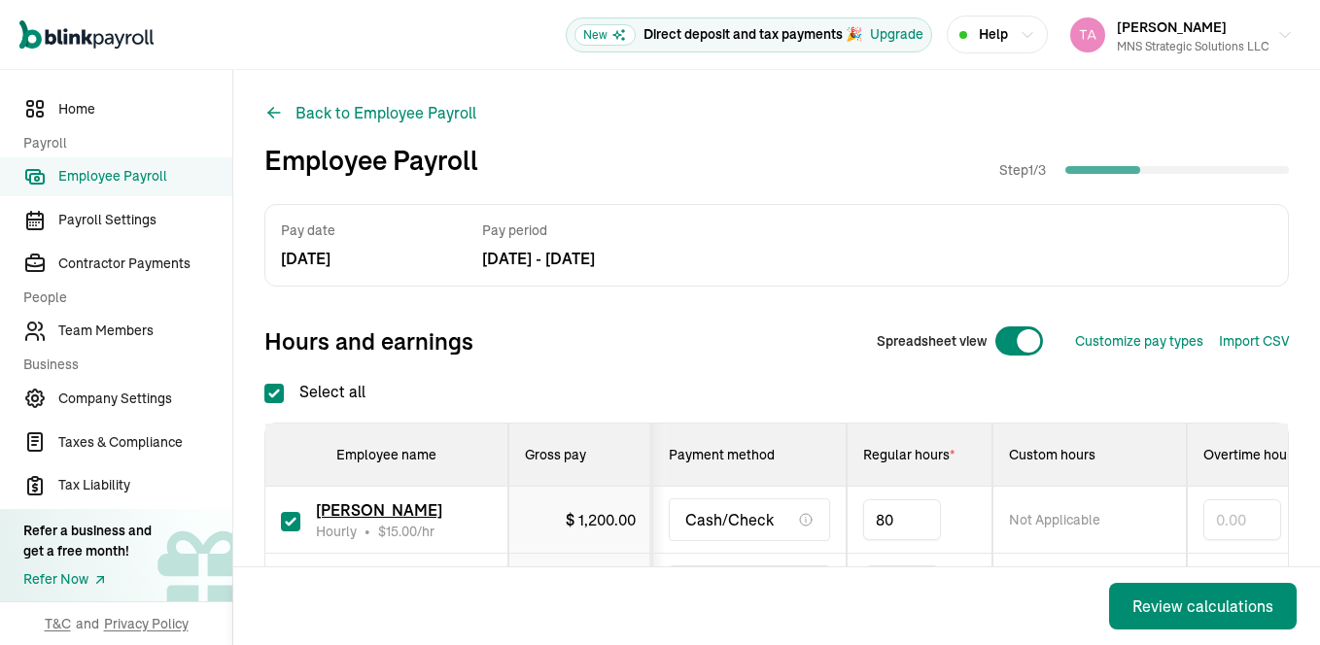
type input "8"
type input "76"
click at [781, 382] on div "Select all Employee name Gross pay Payment method Regular hours * Custom hours …" at bounding box center [776, 528] width 1024 height 296
click at [1175, 615] on div "Review calculations" at bounding box center [1202, 606] width 141 height 23
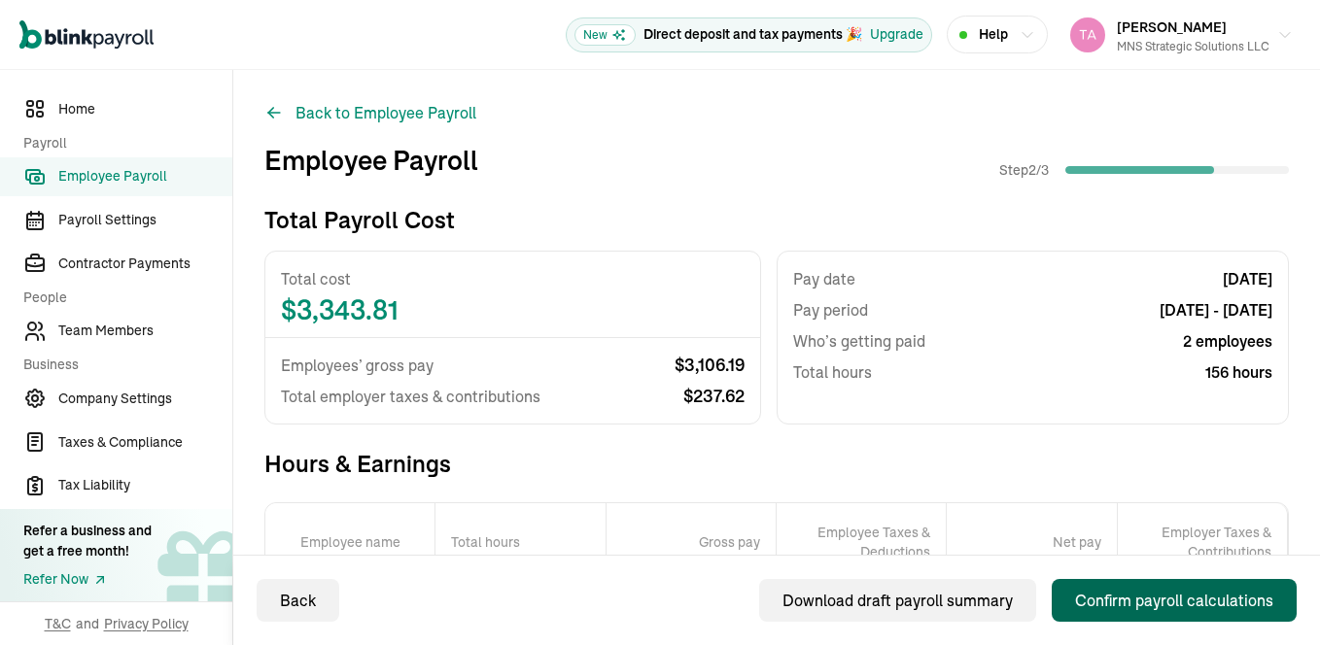
click at [1175, 596] on div "Confirm payroll calculations" at bounding box center [1174, 600] width 198 height 23
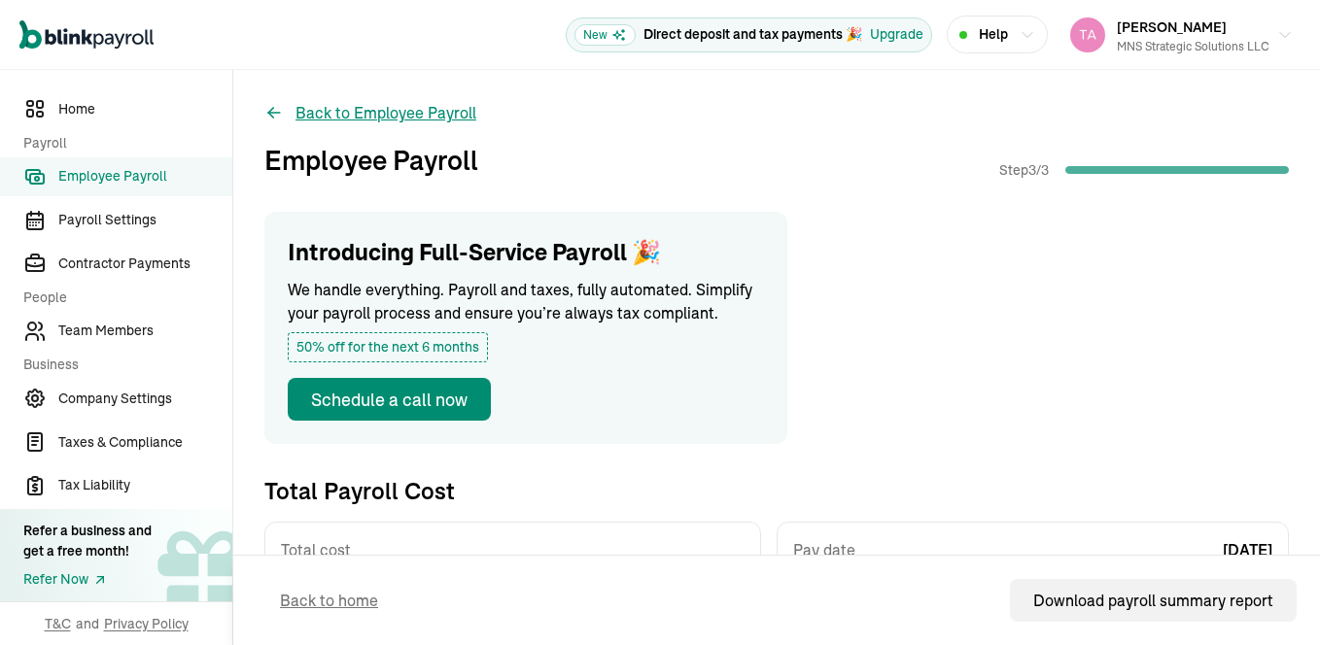
click at [439, 106] on button "Back to Employee Payroll" at bounding box center [370, 112] width 212 height 23
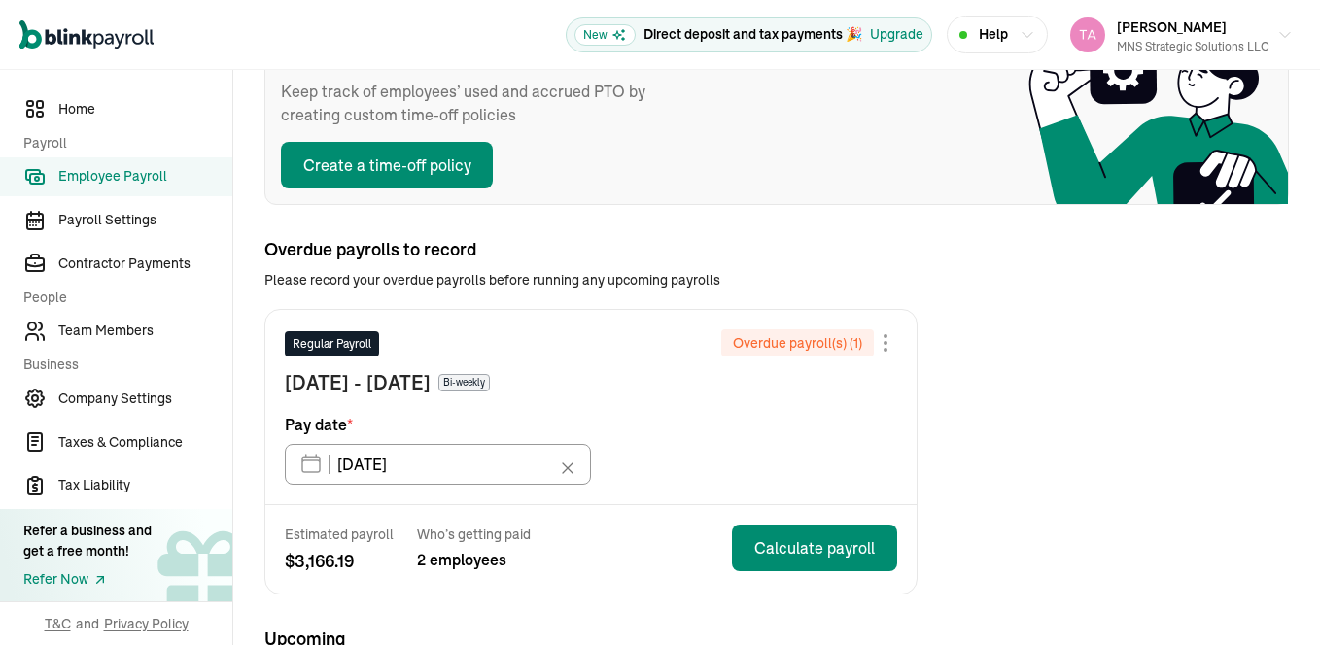
scroll to position [420, 0]
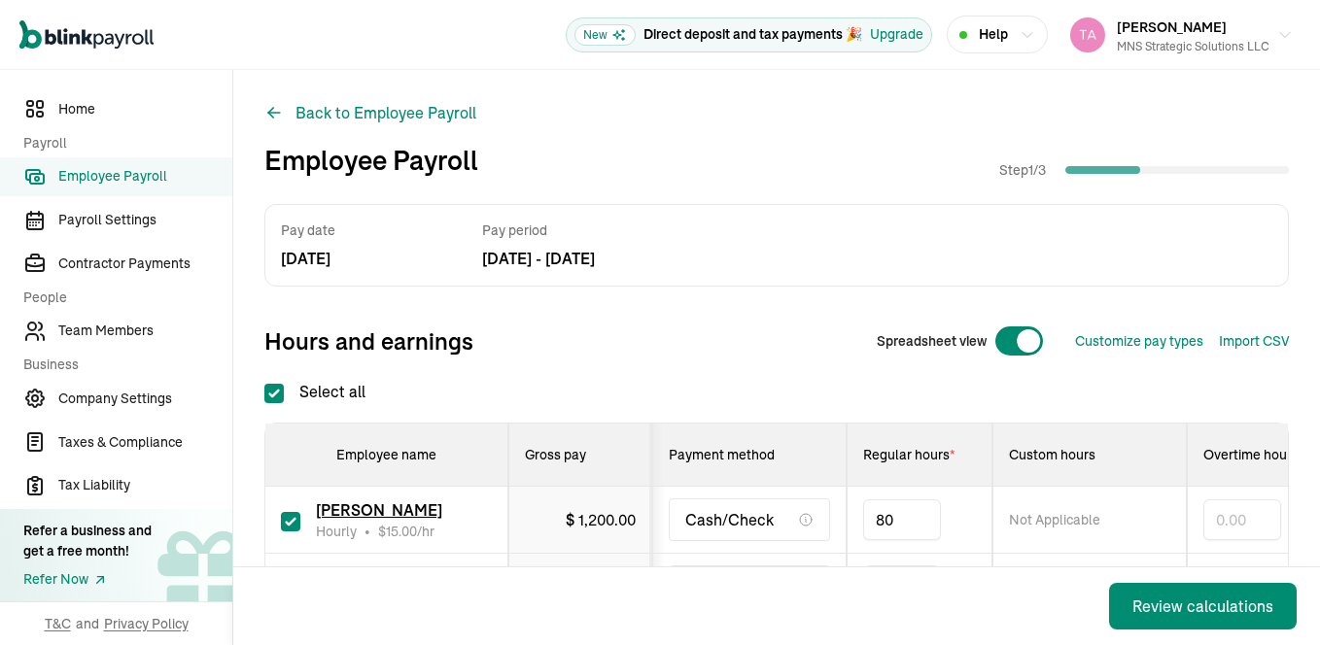
type input "8"
type input "77"
click at [800, 365] on div "Pay date Aug 19, 25 Pay period Jul 30, 25 - Aug 12, 25 Hours and earnings Sprea…" at bounding box center [776, 440] width 1024 height 472
click at [1175, 610] on div "Review calculations" at bounding box center [1202, 606] width 141 height 23
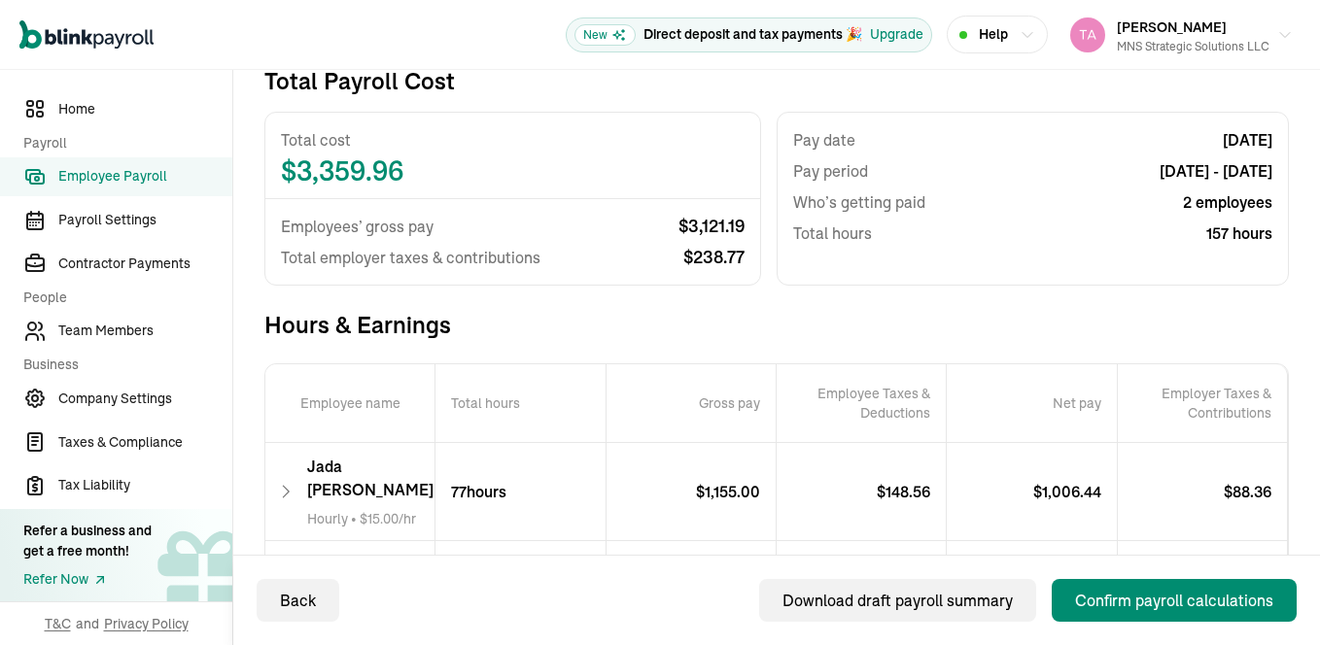
scroll to position [151, 0]
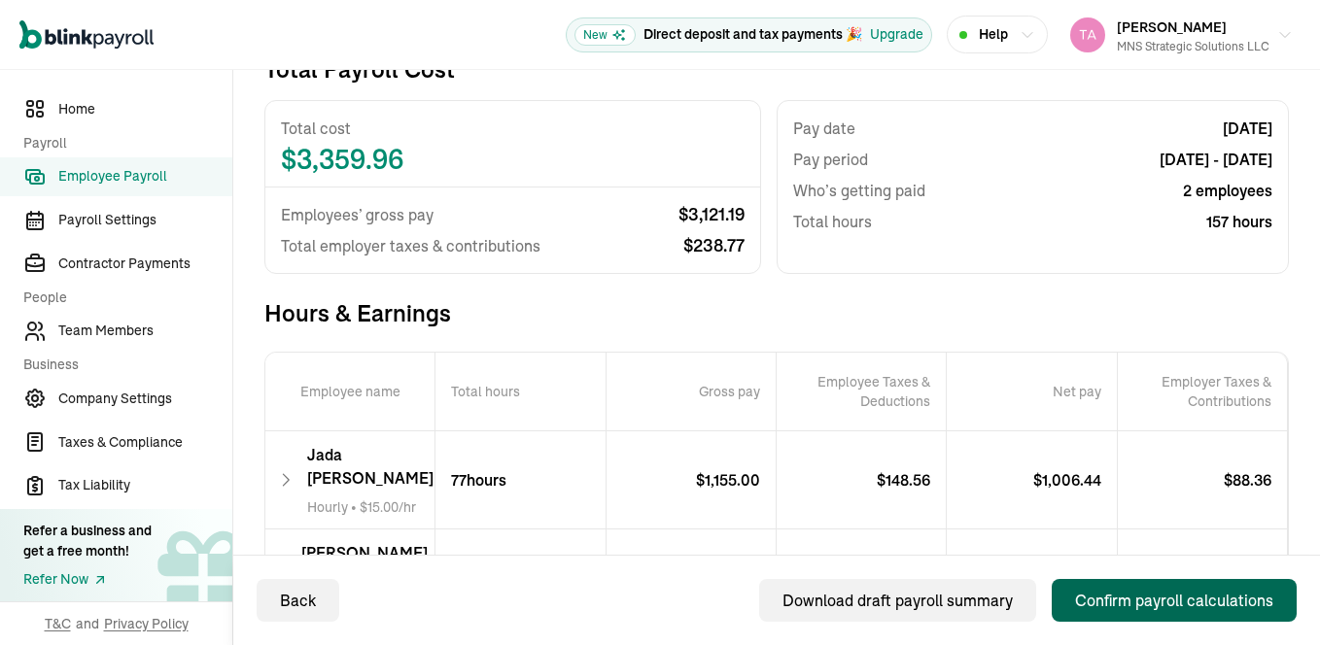
click at [1181, 597] on div "Confirm payroll calculations" at bounding box center [1174, 600] width 198 height 23
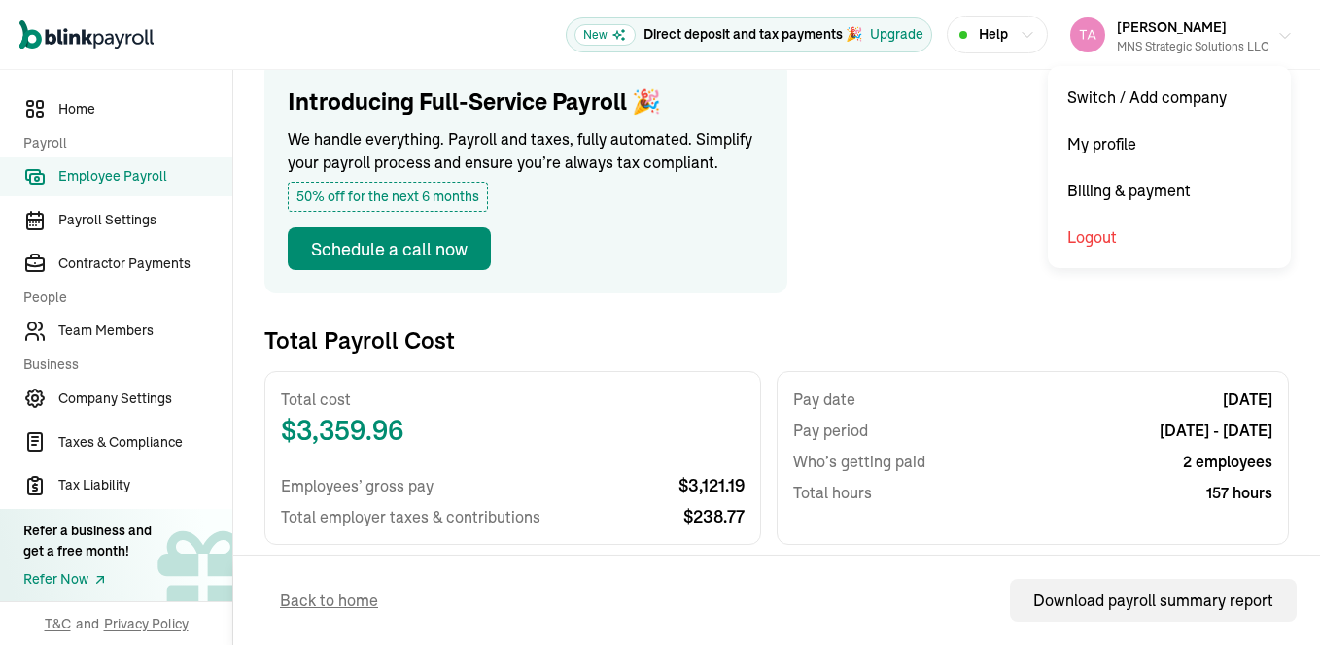
click at [1247, 48] on div "MNS Strategic Solutions LLC" at bounding box center [1193, 46] width 153 height 17
